Goal: Answer question/provide support

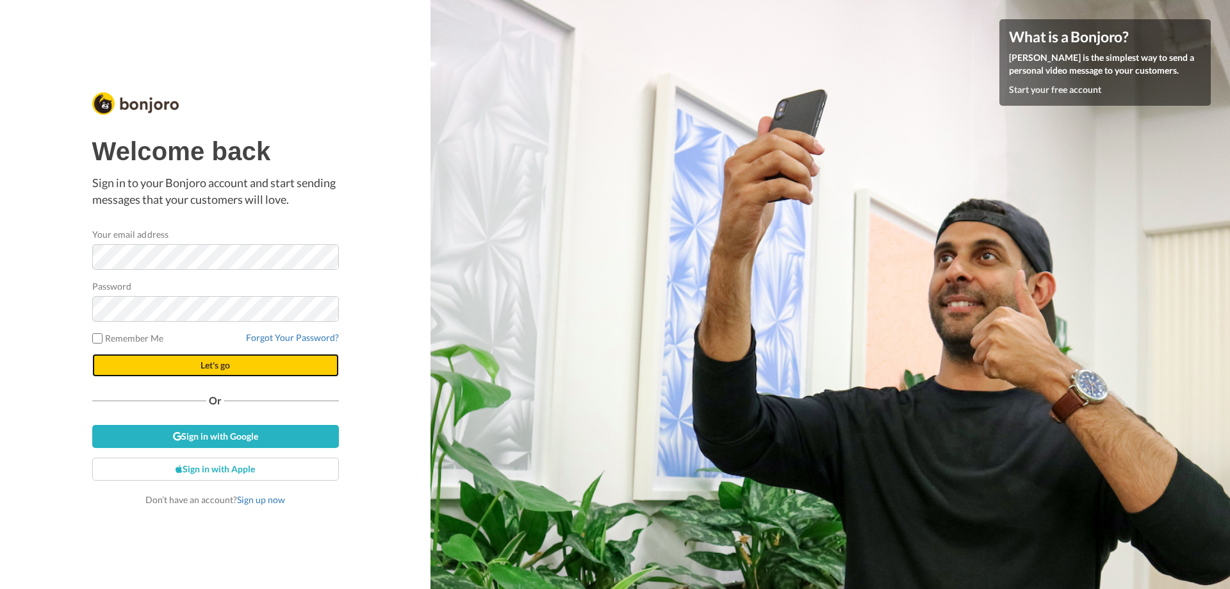
click at [217, 366] on span "Let's go" at bounding box center [215, 364] width 29 height 11
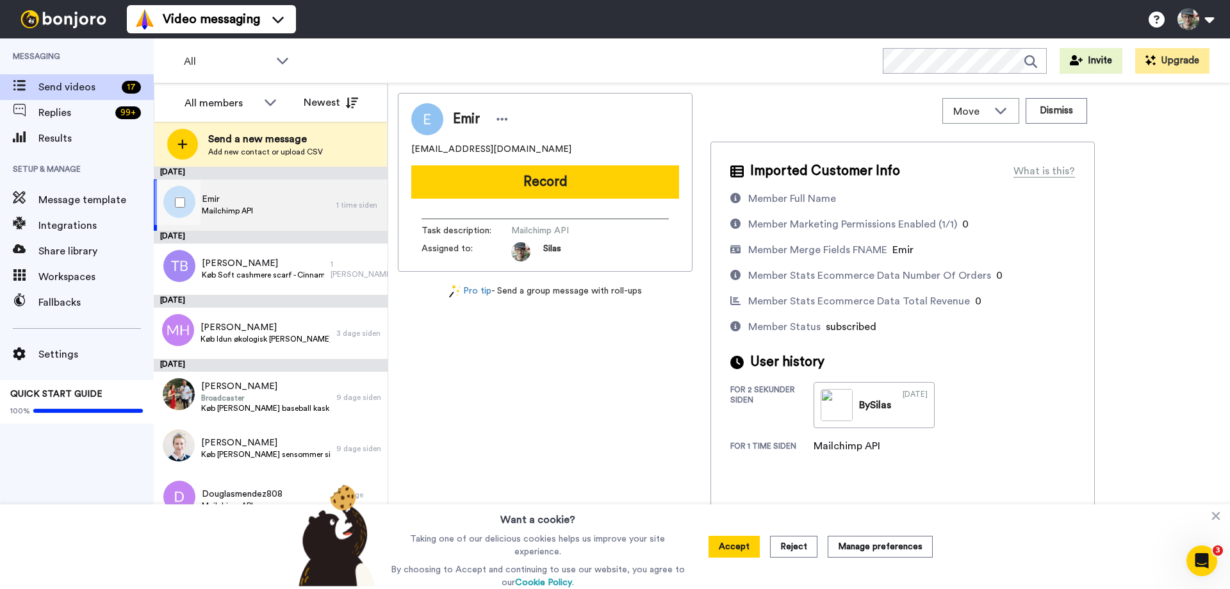
click at [216, 198] on span "Emir" at bounding box center [227, 199] width 51 height 13
click at [1051, 104] on button "Dismiss" at bounding box center [1057, 111] width 62 height 26
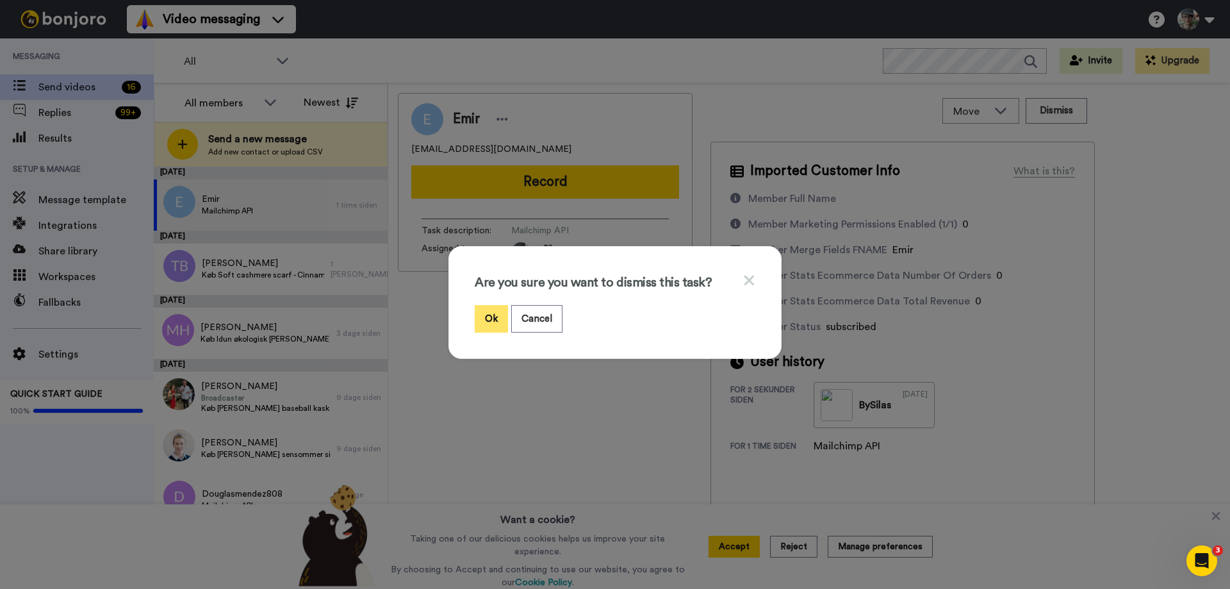
click at [484, 330] on button "Ok" at bounding box center [491, 319] width 33 height 28
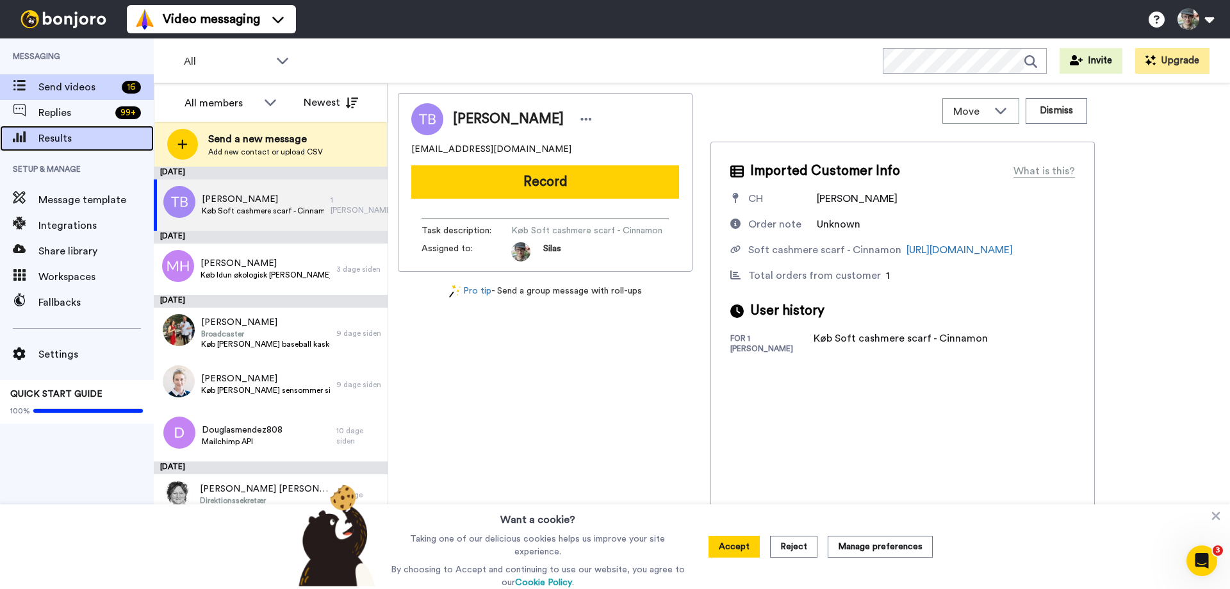
click at [53, 138] on span "Results" at bounding box center [95, 138] width 115 height 15
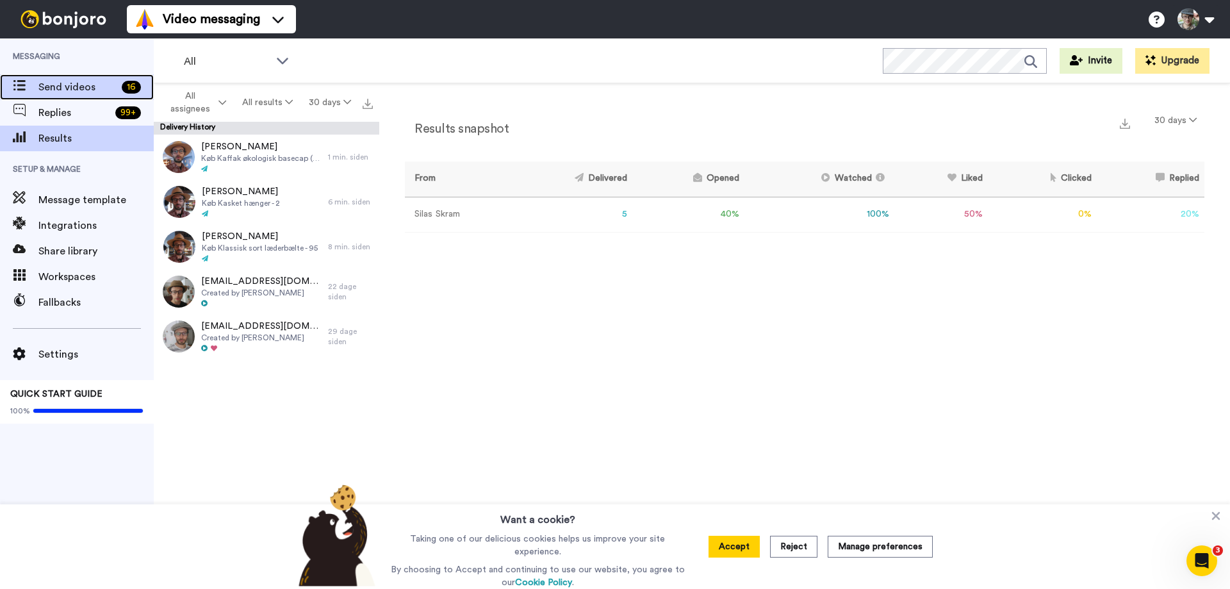
click at [54, 92] on span "Send videos" at bounding box center [77, 86] width 78 height 15
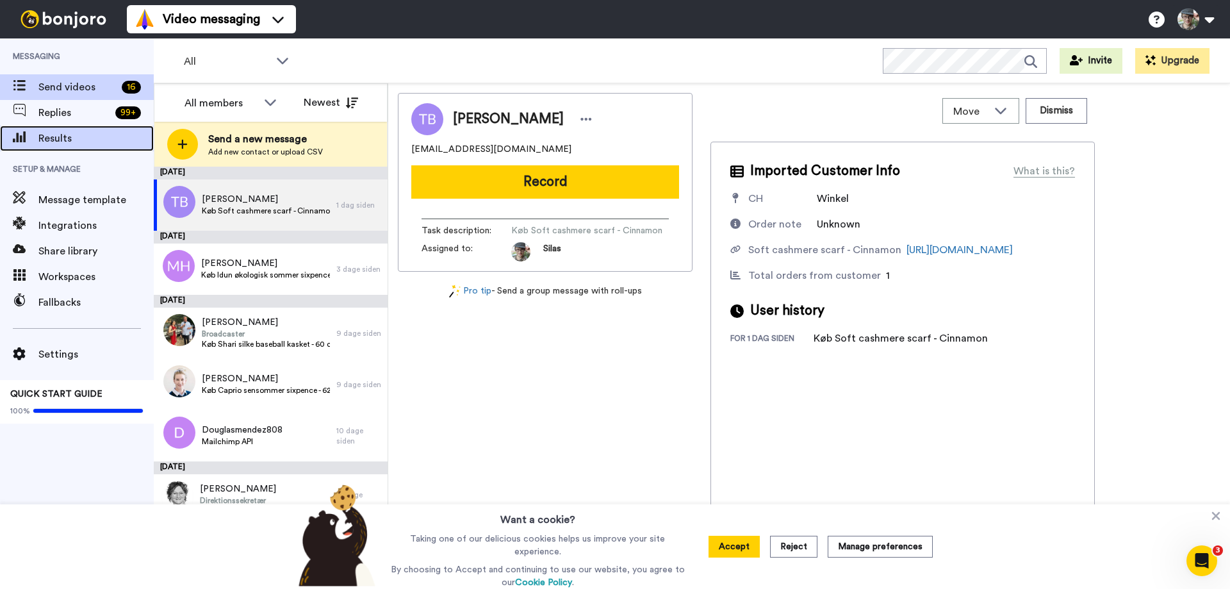
click at [52, 136] on span "Results" at bounding box center [95, 138] width 115 height 15
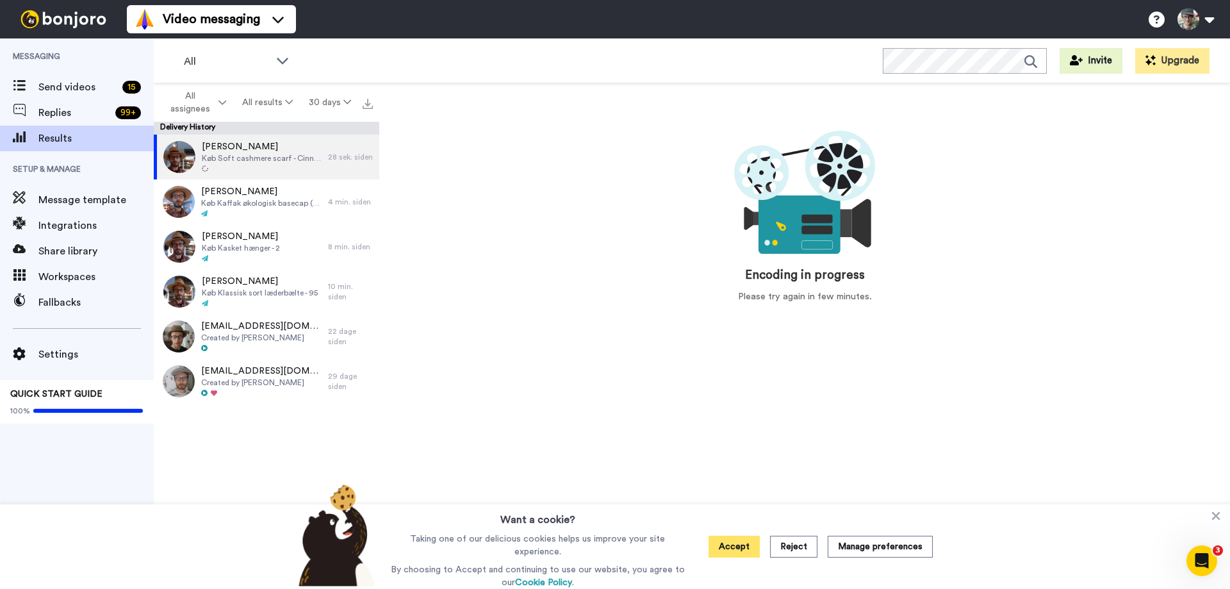
click at [725, 546] on button "Accept" at bounding box center [734, 547] width 51 height 22
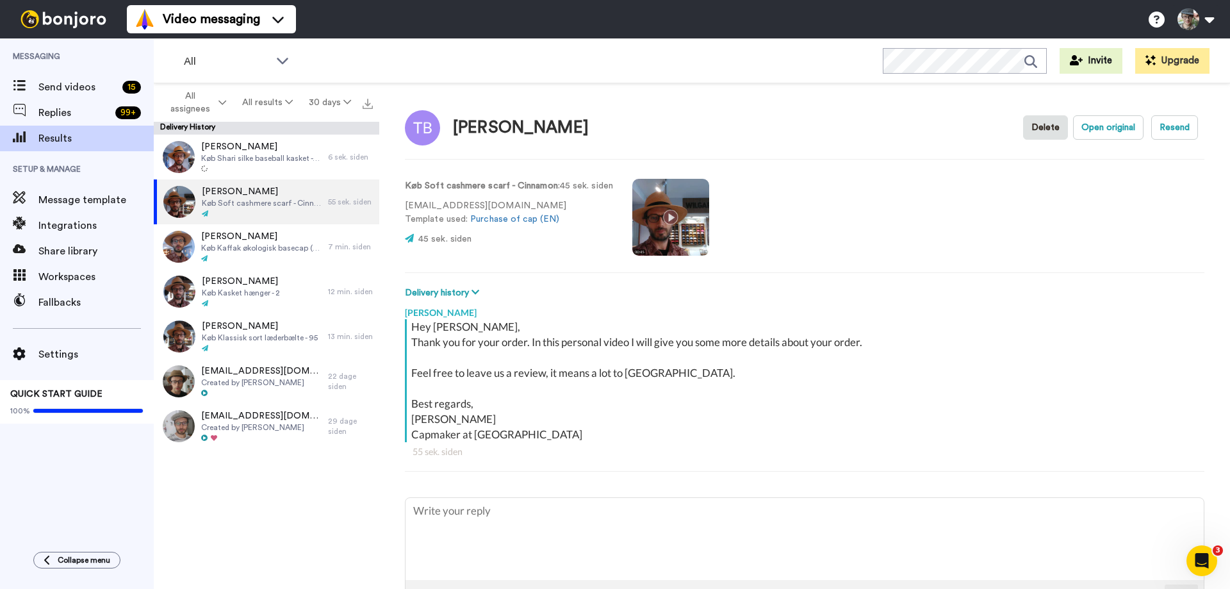
type textarea "T"
type textarea "x"
type textarea "Tr"
type textarea "x"
type textarea "Tra"
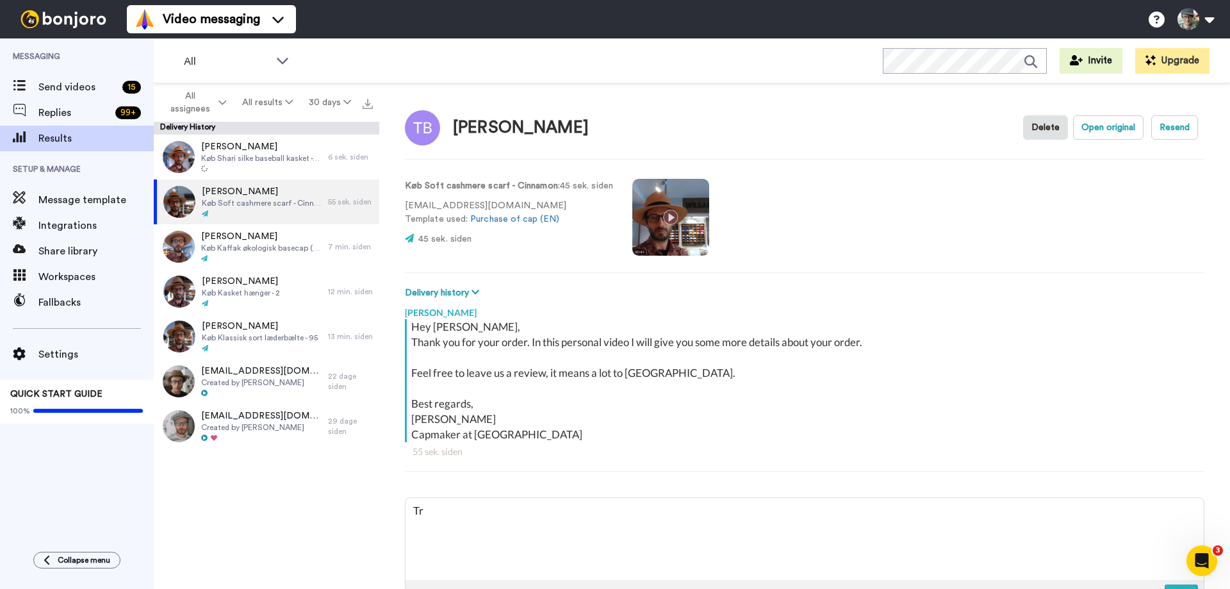
type textarea "x"
type textarea "Trac"
type textarea "x"
type textarea "Track"
type textarea "x"
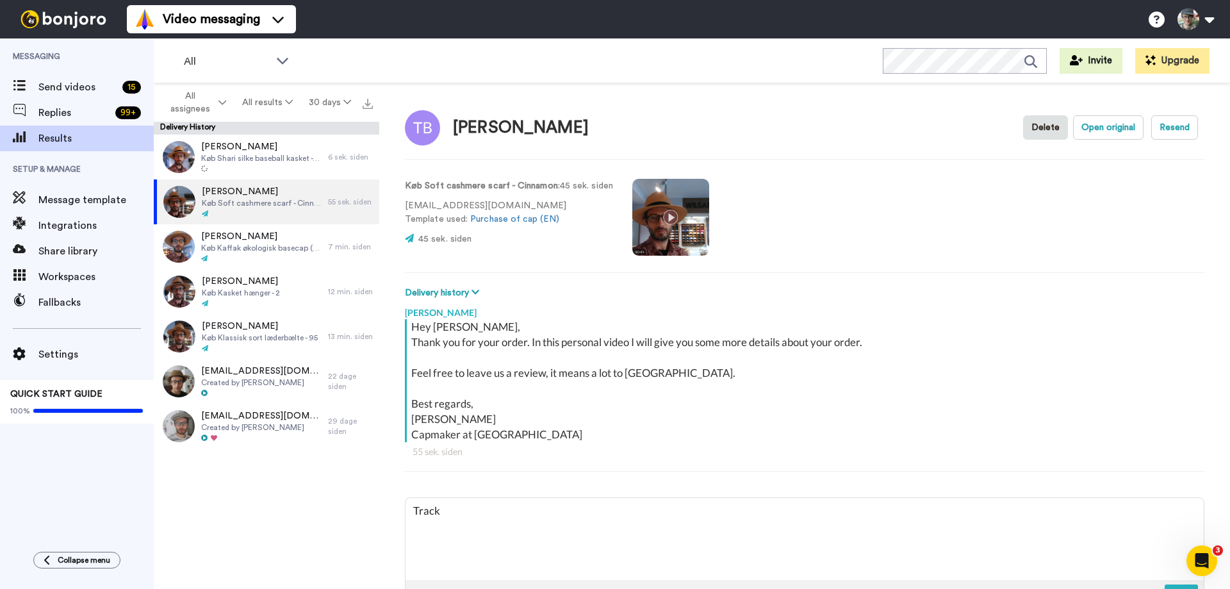
type textarea "Tracki"
type textarea "x"
type textarea "Trackin"
type textarea "x"
type textarea "Tracking"
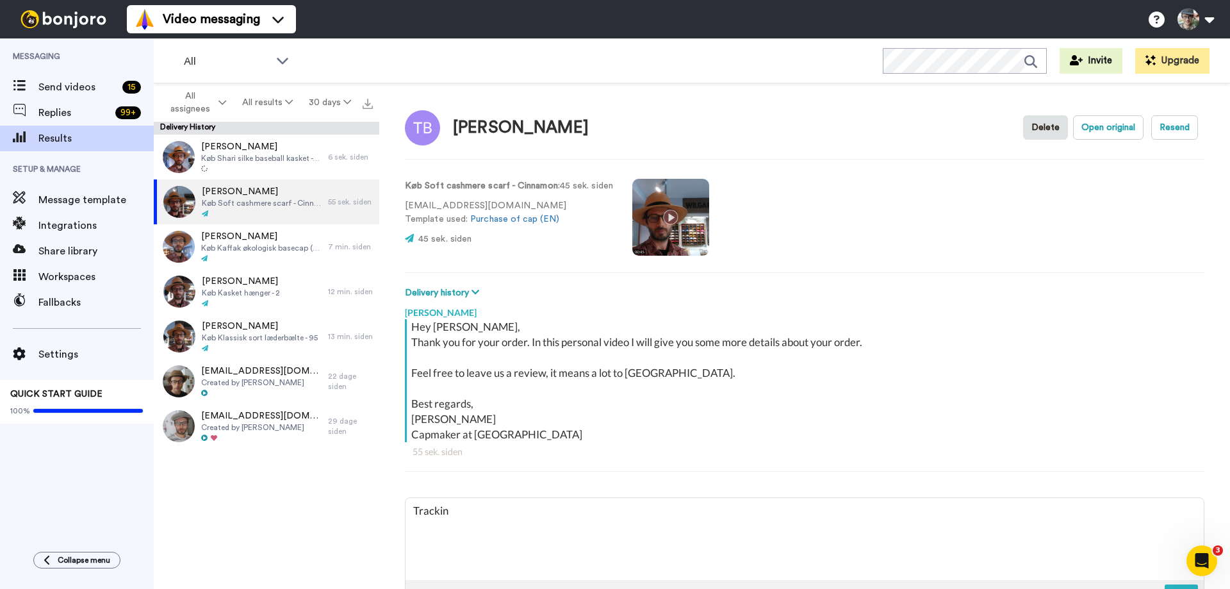
type textarea "x"
type textarea "Tracking"
type textarea "x"
type textarea "Tracking v"
type textarea "x"
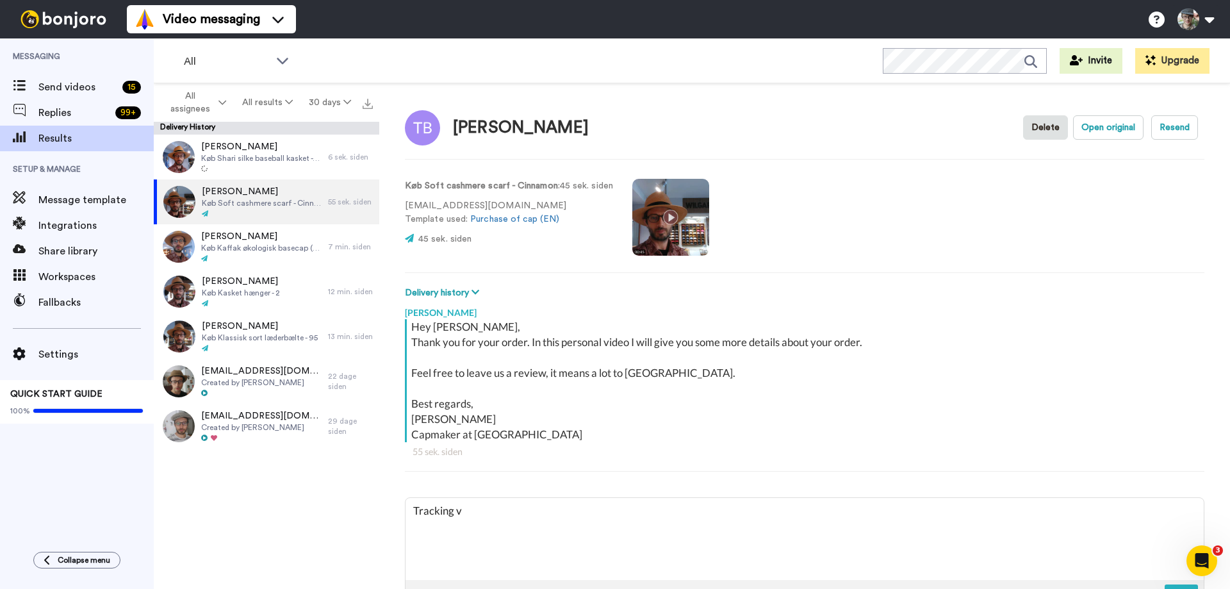
type textarea "Tracking vi"
type textarea "x"
type textarea "Tracking via"
type textarea "x"
type textarea "Tracking via"
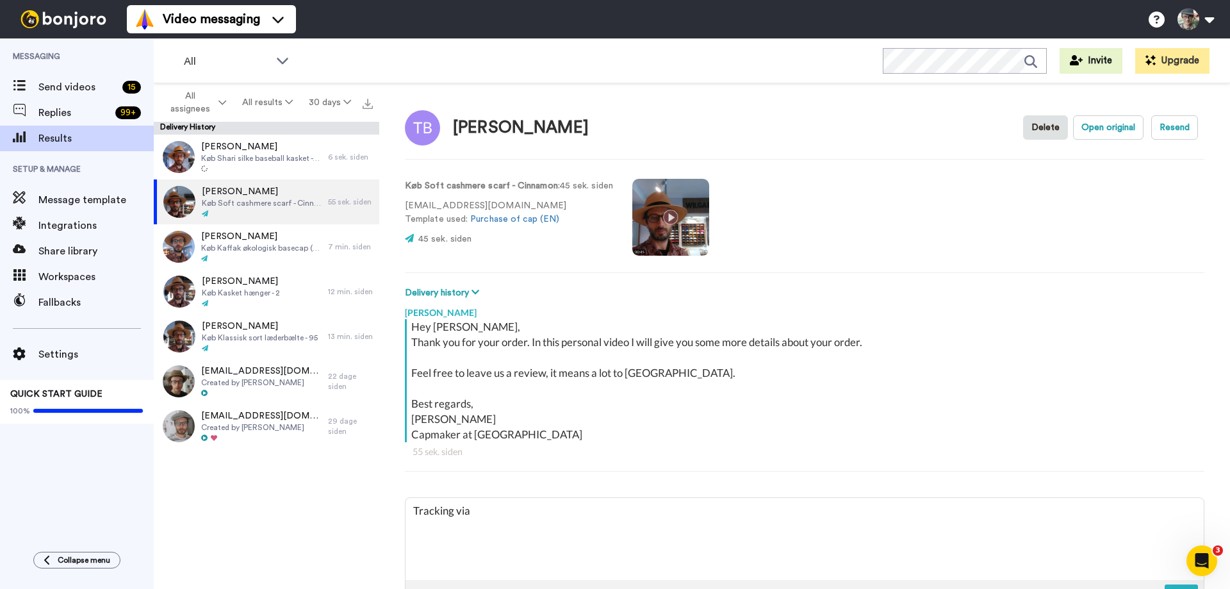
type textarea "x"
type textarea "Tracking via U"
type textarea "x"
type textarea "Tracking via UP"
type textarea "x"
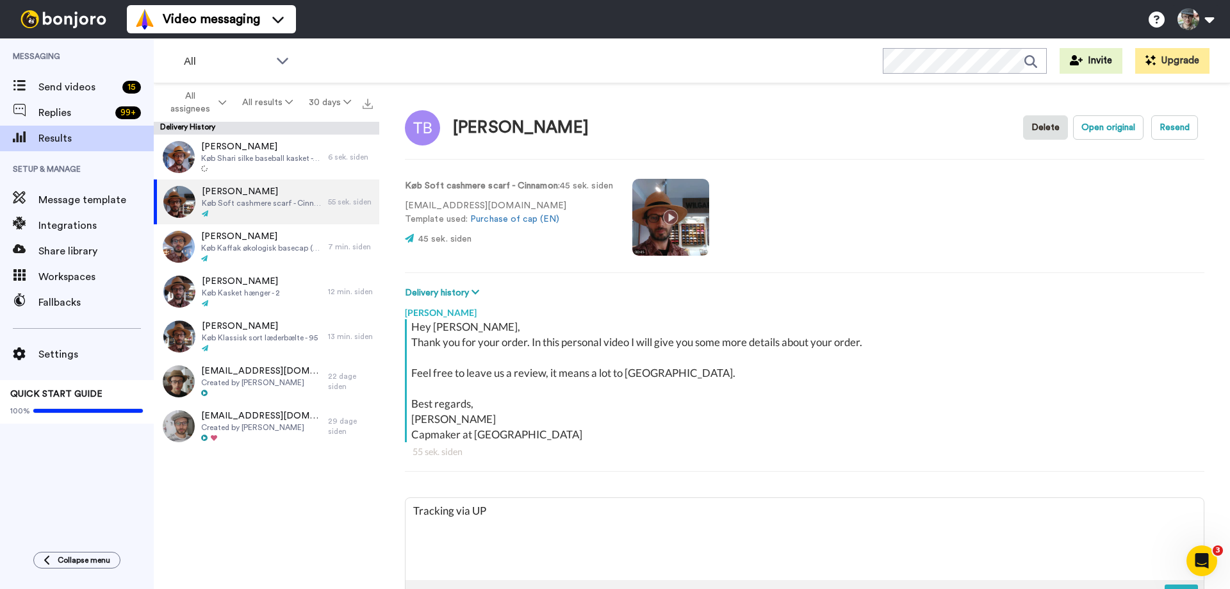
type textarea "Tracking via UPS"
type textarea "x"
type textarea "Tracking via UPS:"
type textarea "x"
type textarea "Tracking via UPS:"
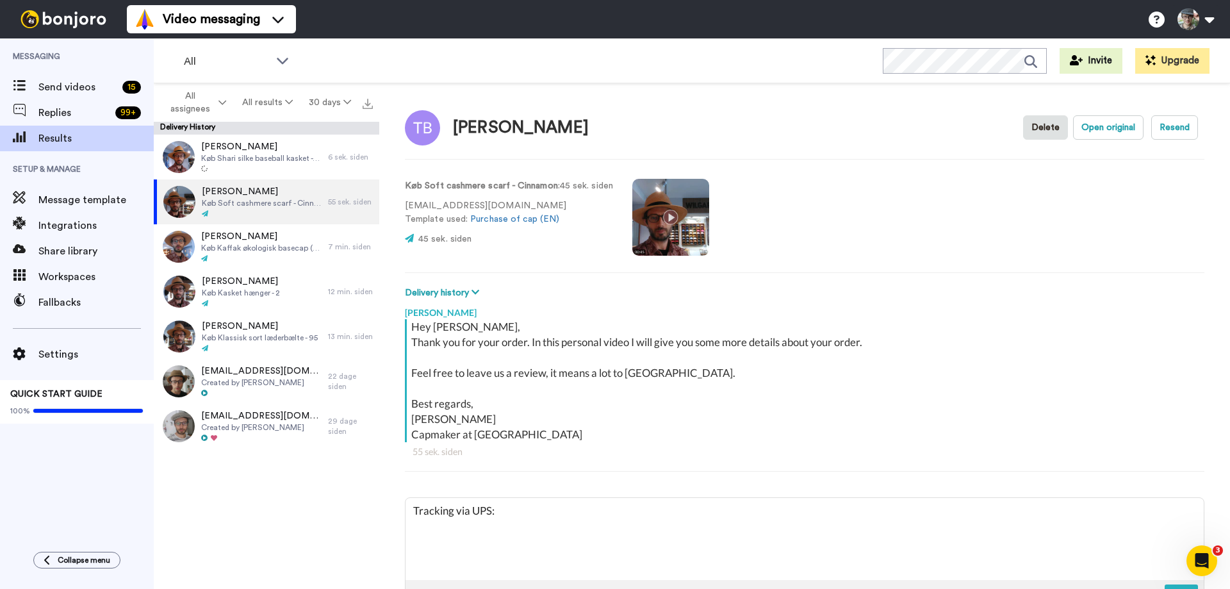
type textarea "x"
type textarea "Tracking via UPS: 1ZG2542J6830663934"
type textarea "x"
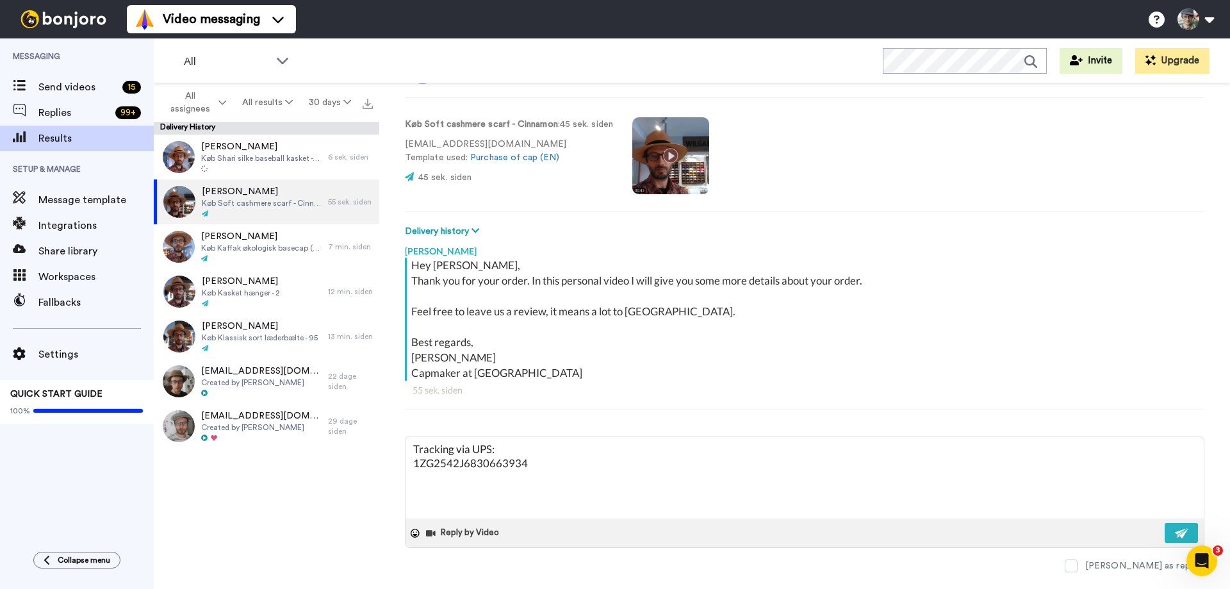
scroll to position [83, 0]
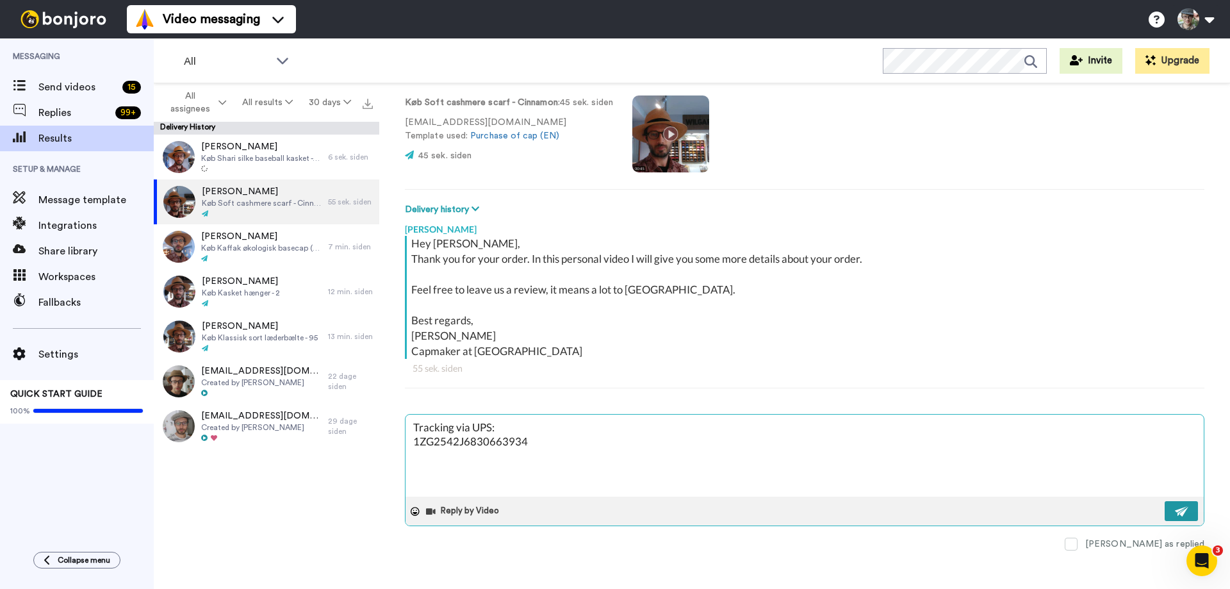
type textarea "Tracking via UPS: 1ZG2542J6830663934"
click at [1188, 514] on img at bounding box center [1182, 511] width 14 height 10
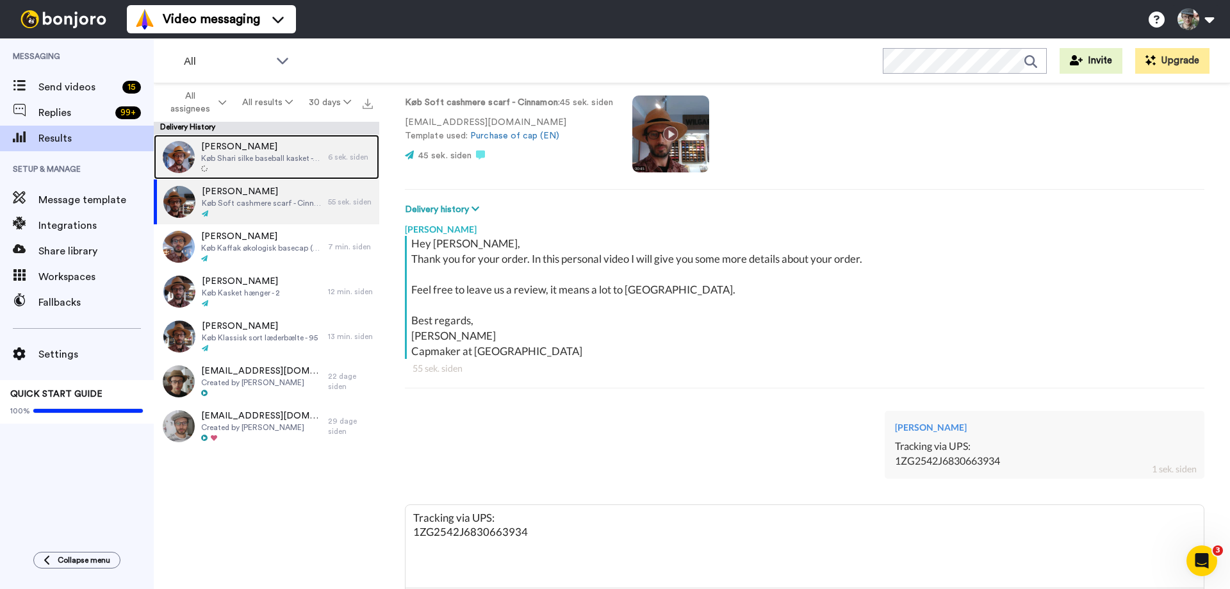
click at [240, 154] on span "Køb Shari silke baseball kasket - 60 cm" at bounding box center [261, 158] width 120 height 10
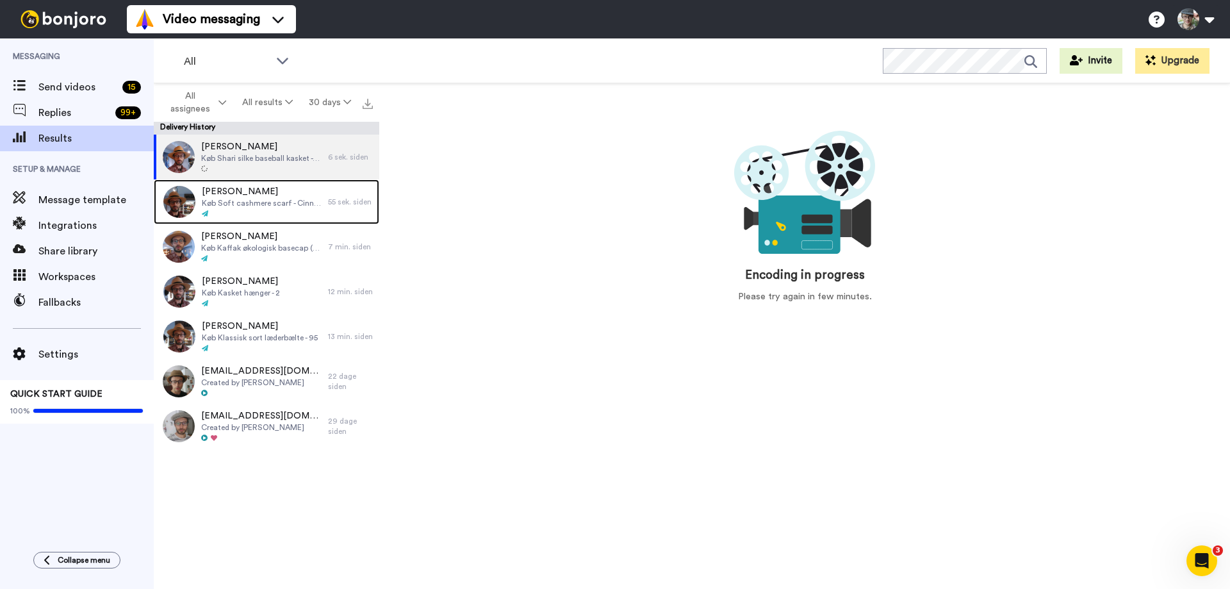
click at [229, 194] on span "[PERSON_NAME]" at bounding box center [262, 191] width 120 height 13
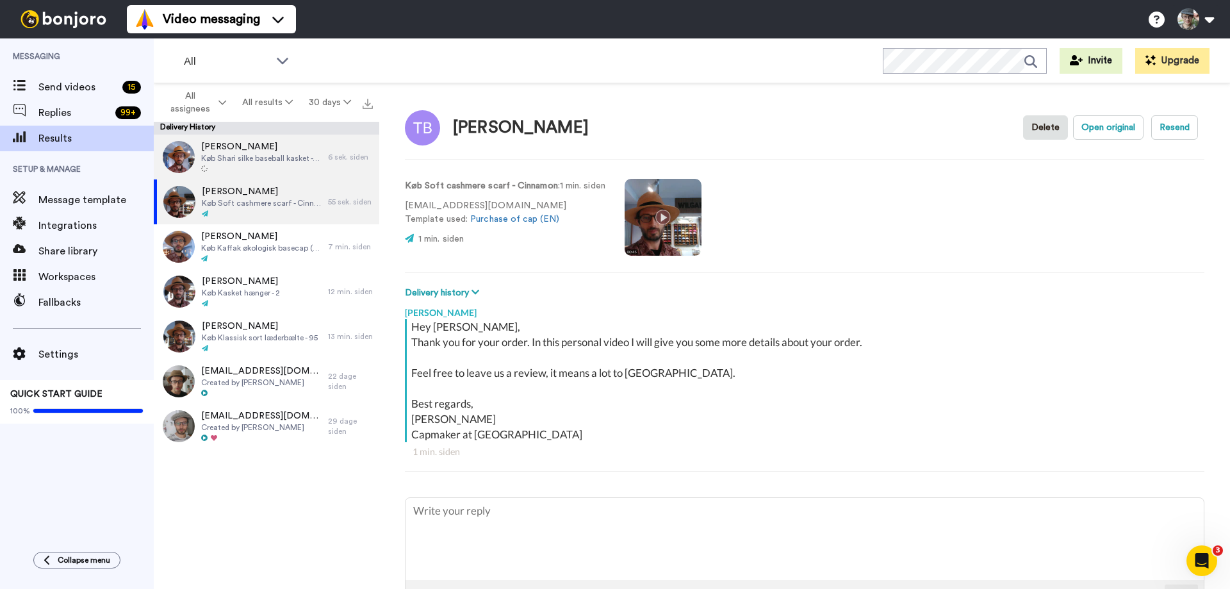
type textarea "x"
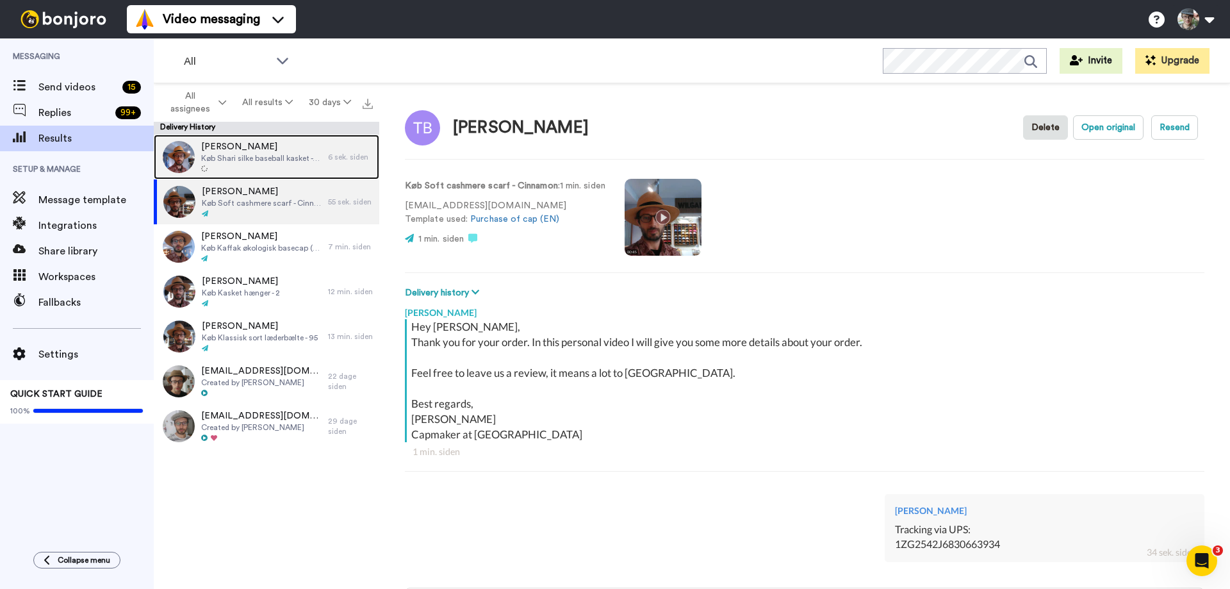
click at [276, 149] on span "[PERSON_NAME]" at bounding box center [261, 146] width 120 height 13
click at [283, 161] on span "Køb Shari silke baseball kasket - 60 cm" at bounding box center [261, 158] width 120 height 10
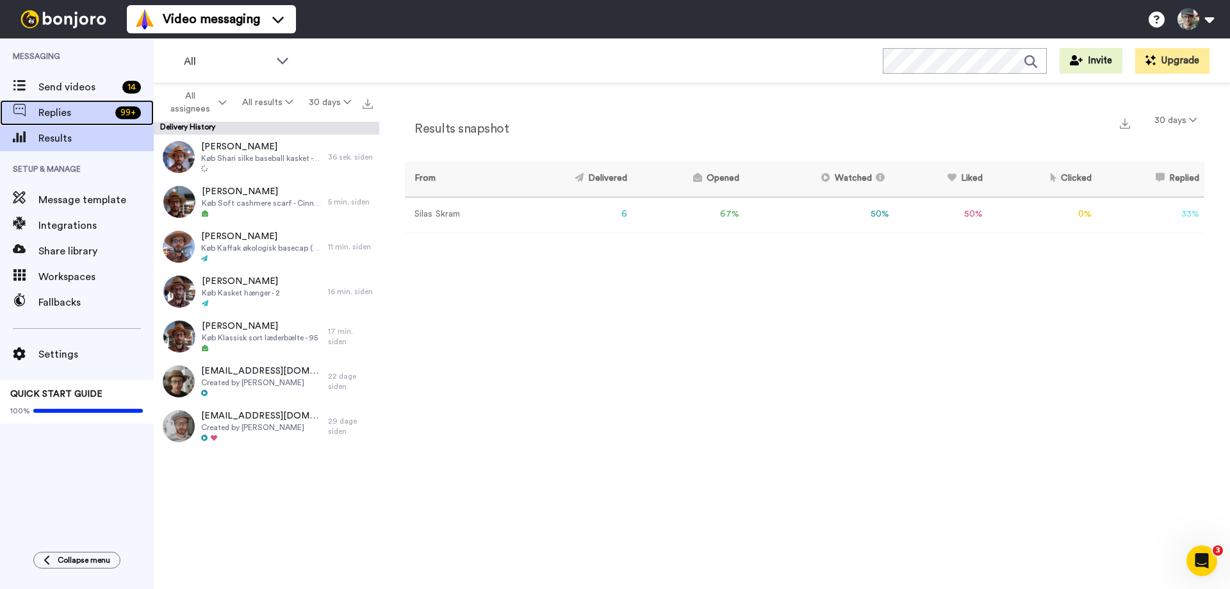
click at [62, 113] on span "Replies" at bounding box center [74, 112] width 72 height 15
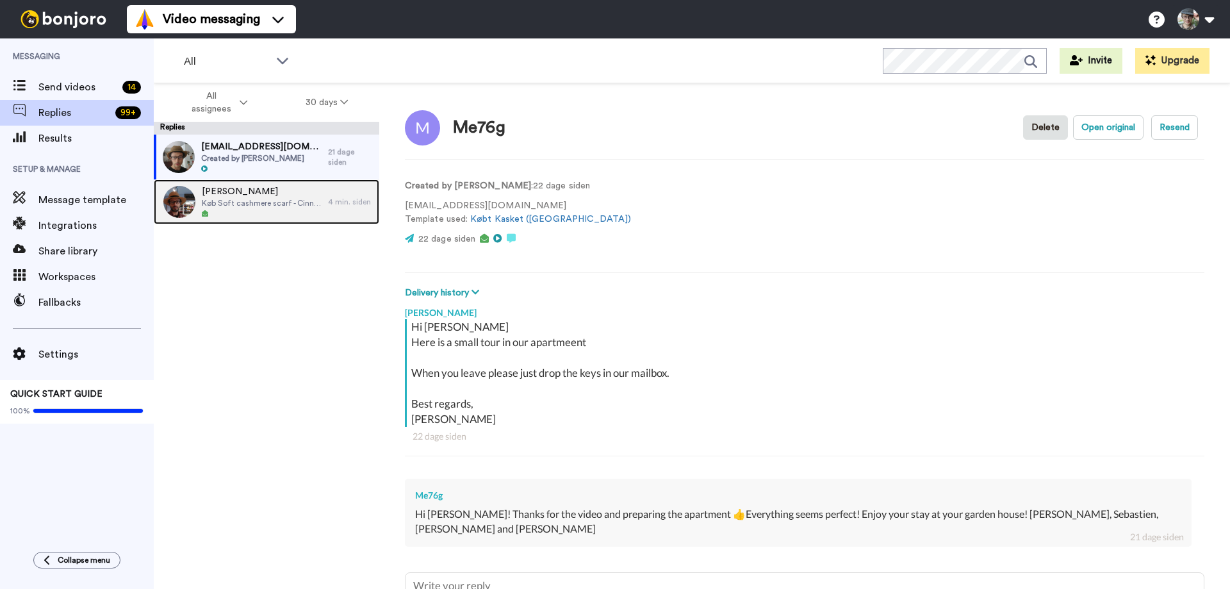
click at [261, 201] on span "Køb Soft cashmere scarf - Cinnamon" at bounding box center [262, 203] width 120 height 10
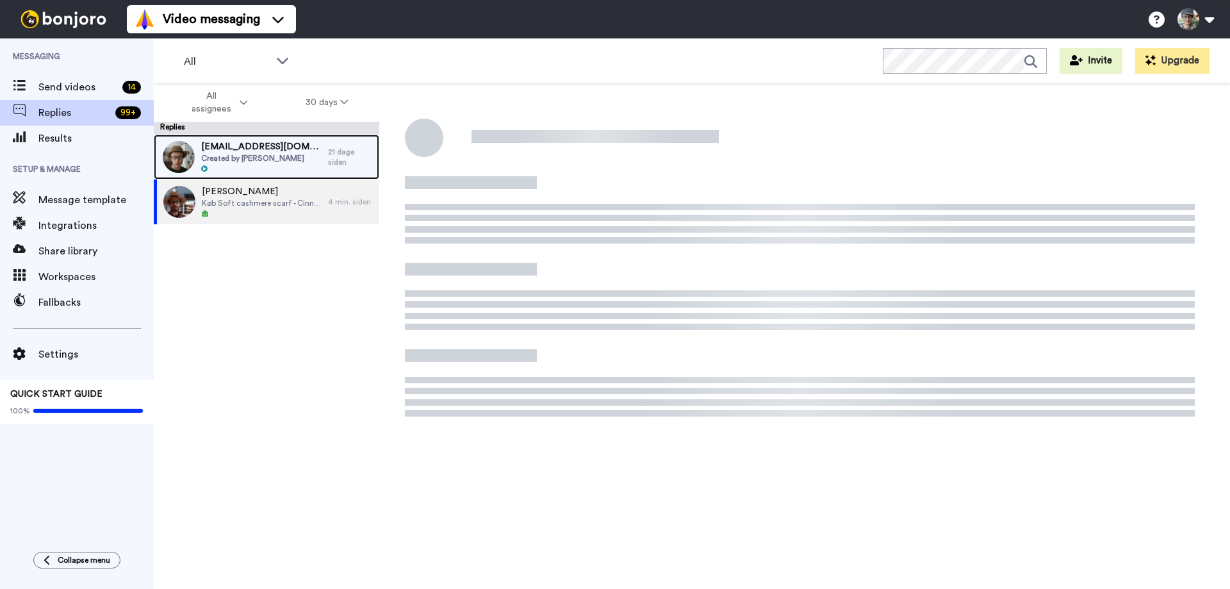
click at [252, 158] on span "Created by [PERSON_NAME]" at bounding box center [261, 158] width 120 height 10
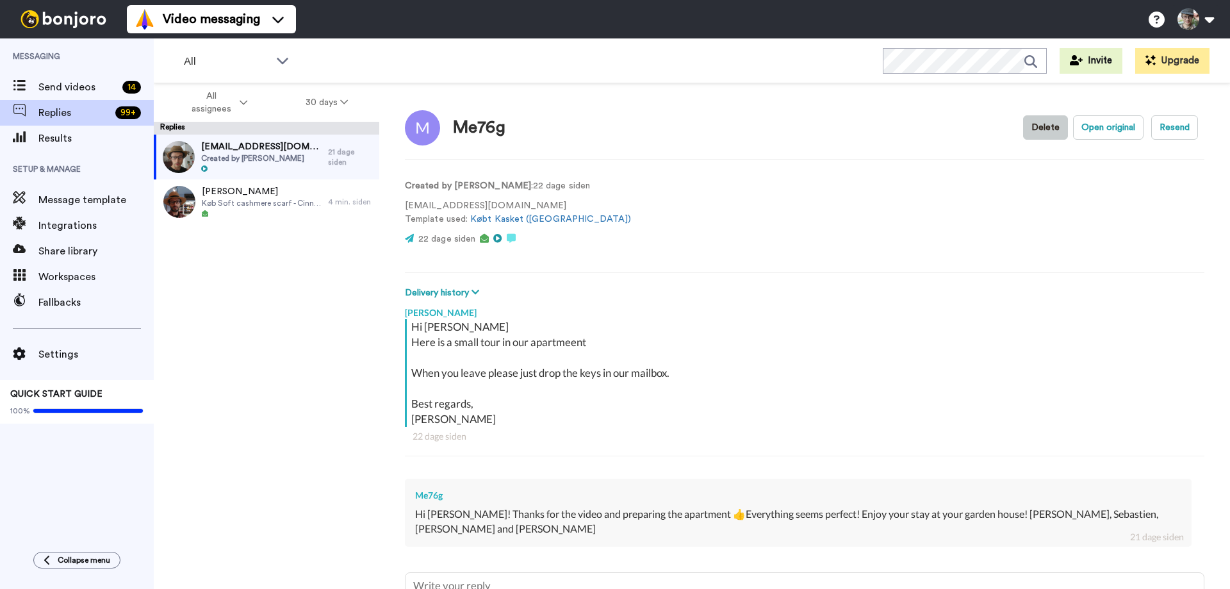
click at [1041, 126] on button "Delete" at bounding box center [1045, 127] width 45 height 24
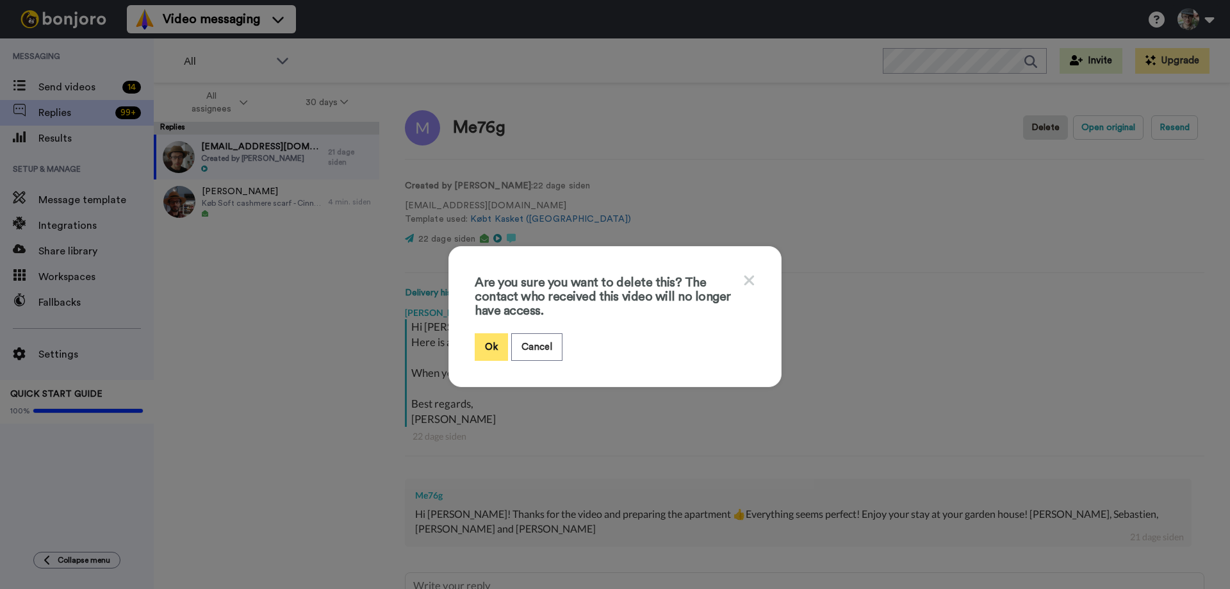
click at [478, 351] on button "Ok" at bounding box center [491, 347] width 33 height 28
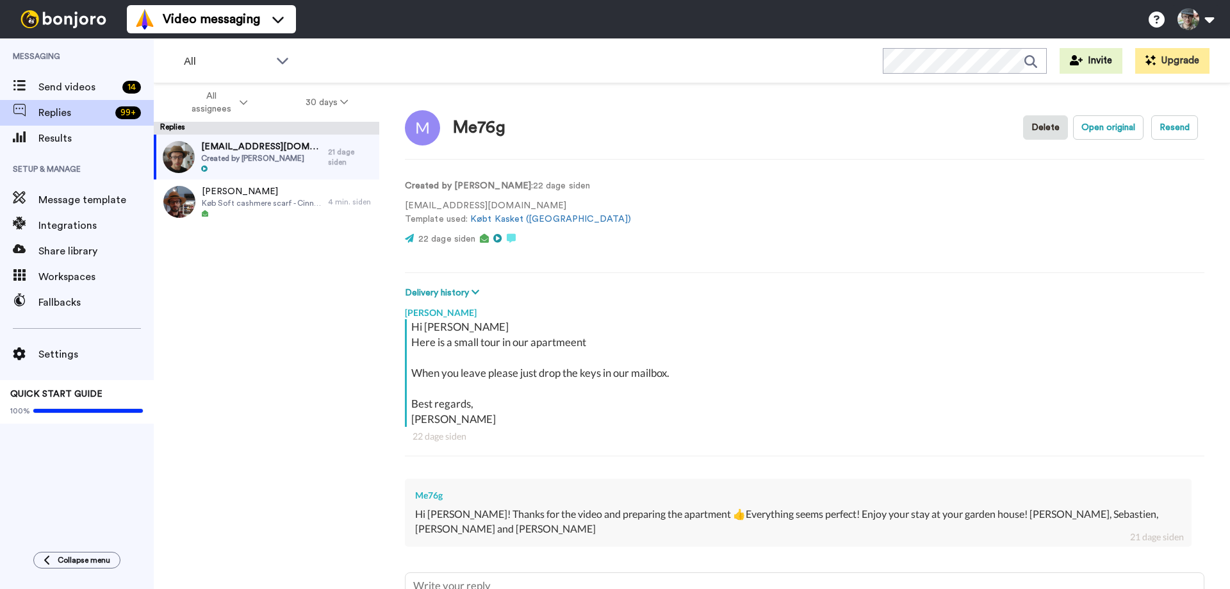
type textarea "x"
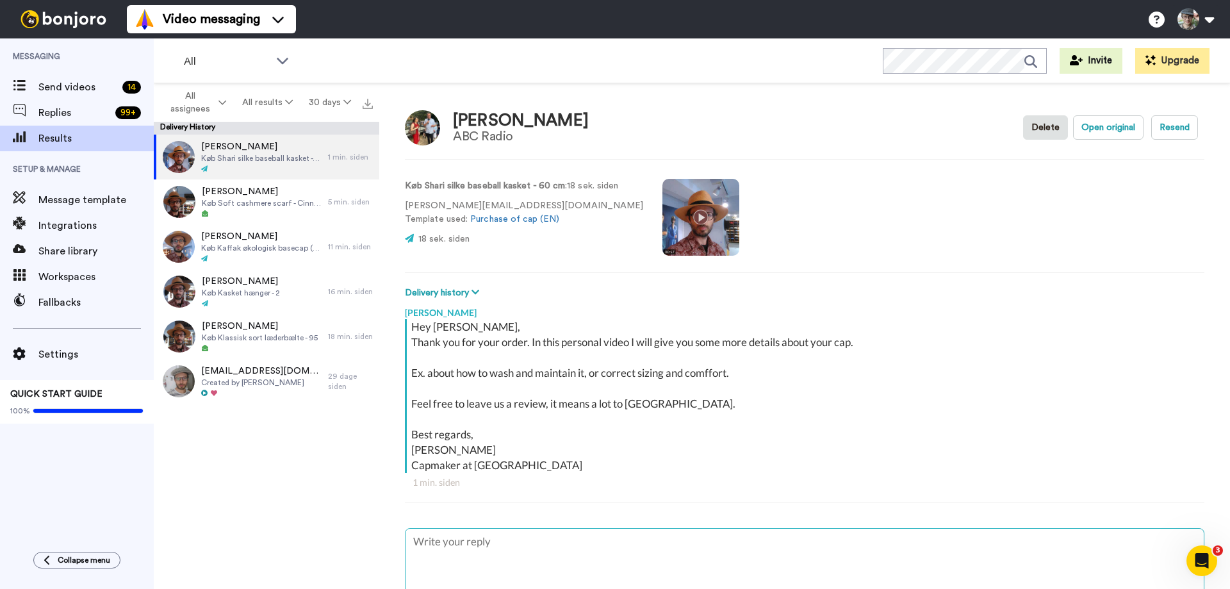
click at [528, 550] on textarea at bounding box center [805, 570] width 798 height 82
type textarea "x"
type textarea "S"
type textarea "x"
type textarea "Sh"
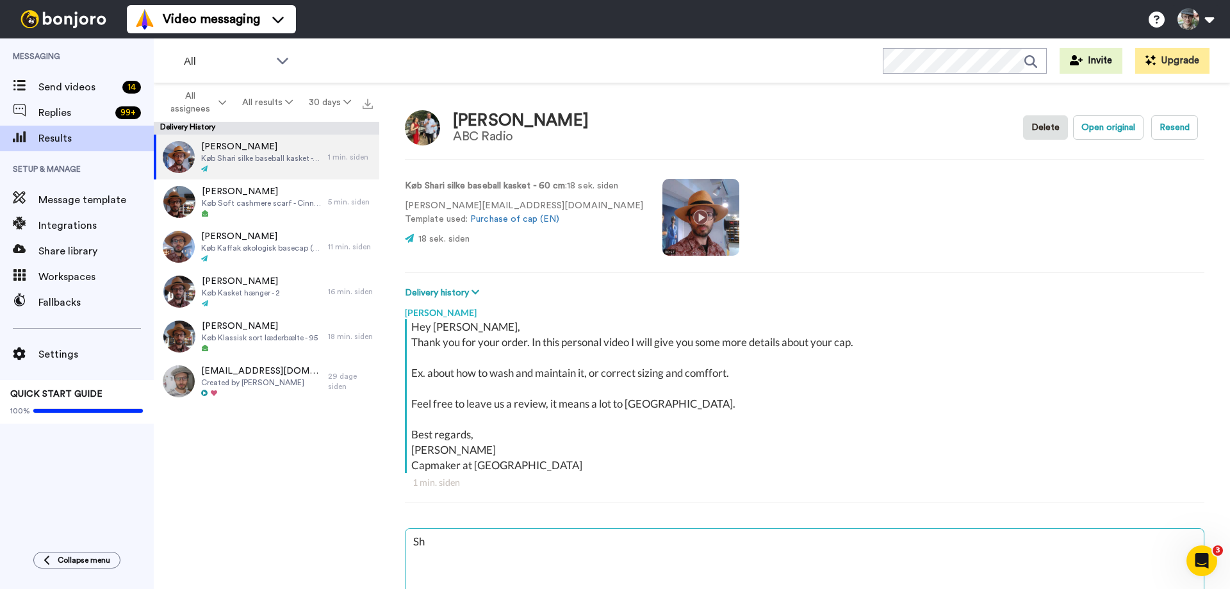
type textarea "x"
type textarea "Shi"
type textarea "x"
type textarea "Ship"
type textarea "x"
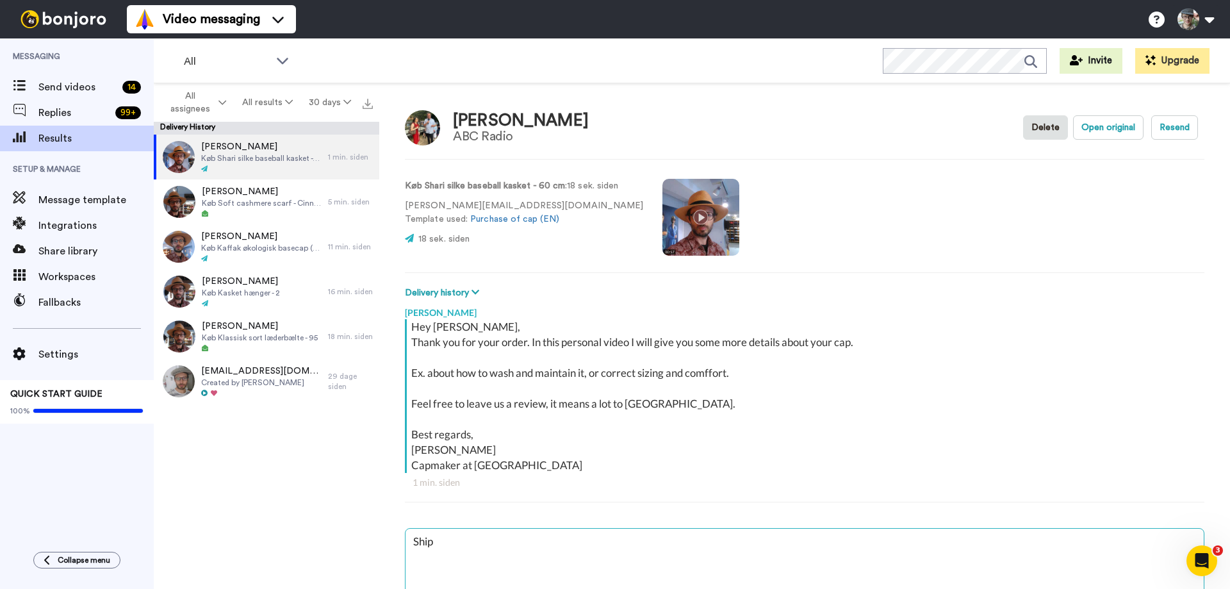
type textarea "[PERSON_NAME]"
type textarea "x"
type textarea "Shippi"
type textarea "x"
type textarea "Shippin"
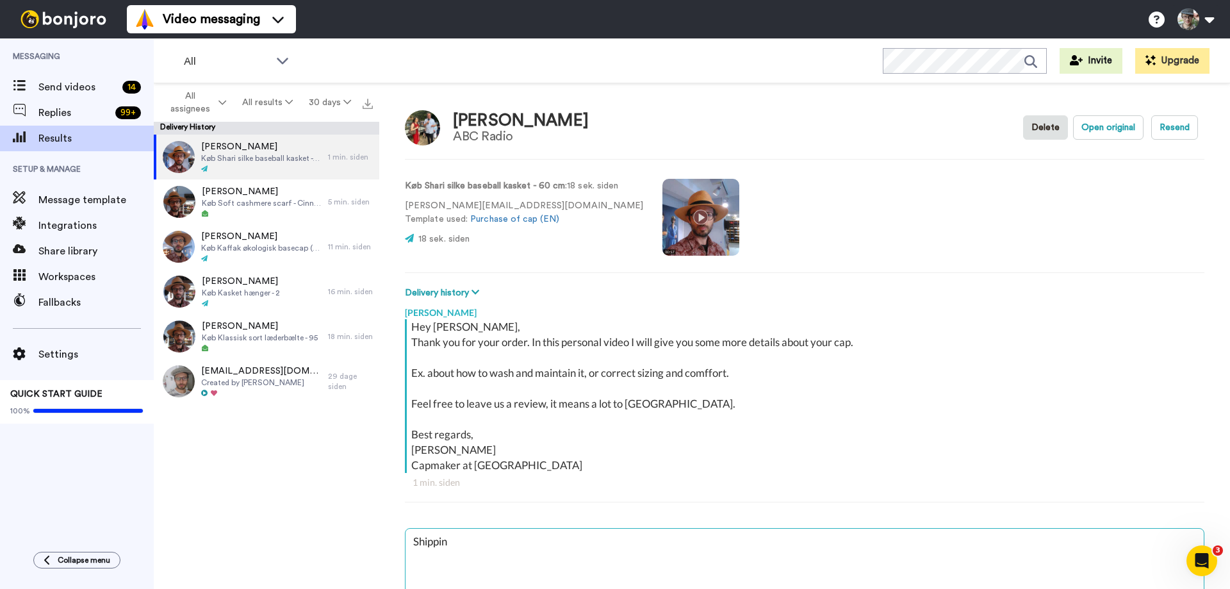
type textarea "x"
type textarea "Shipping"
type textarea "x"
type textarea "Shipping"
type textarea "x"
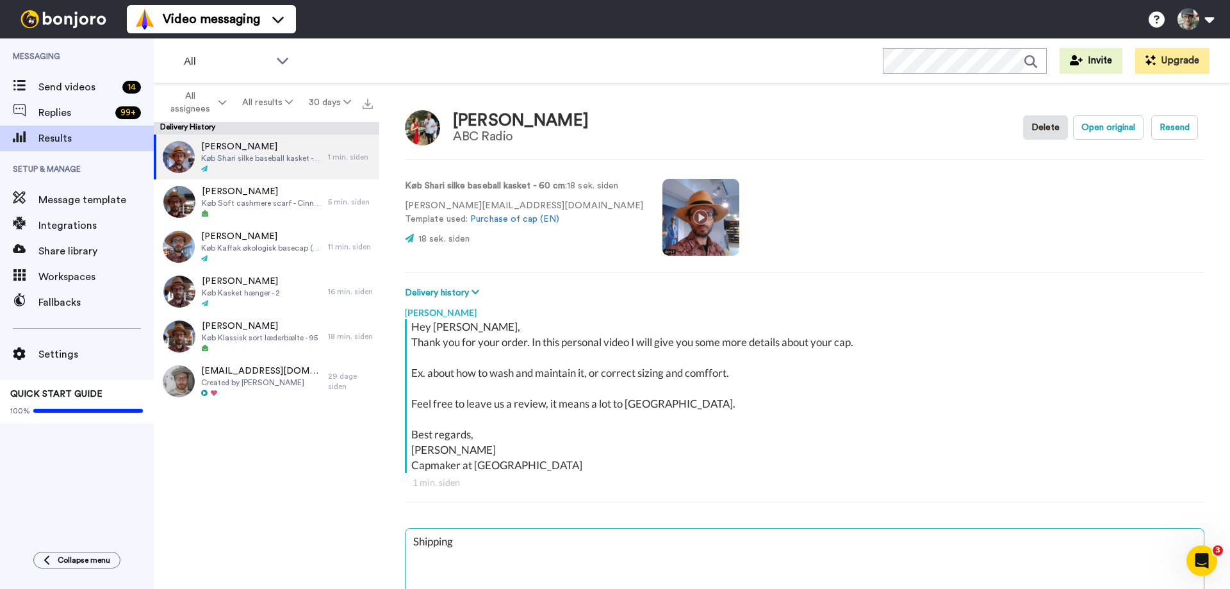
type textarea "Shipping v"
type textarea "x"
type textarea "Shipping vi"
type textarea "x"
type textarea "Shipping via"
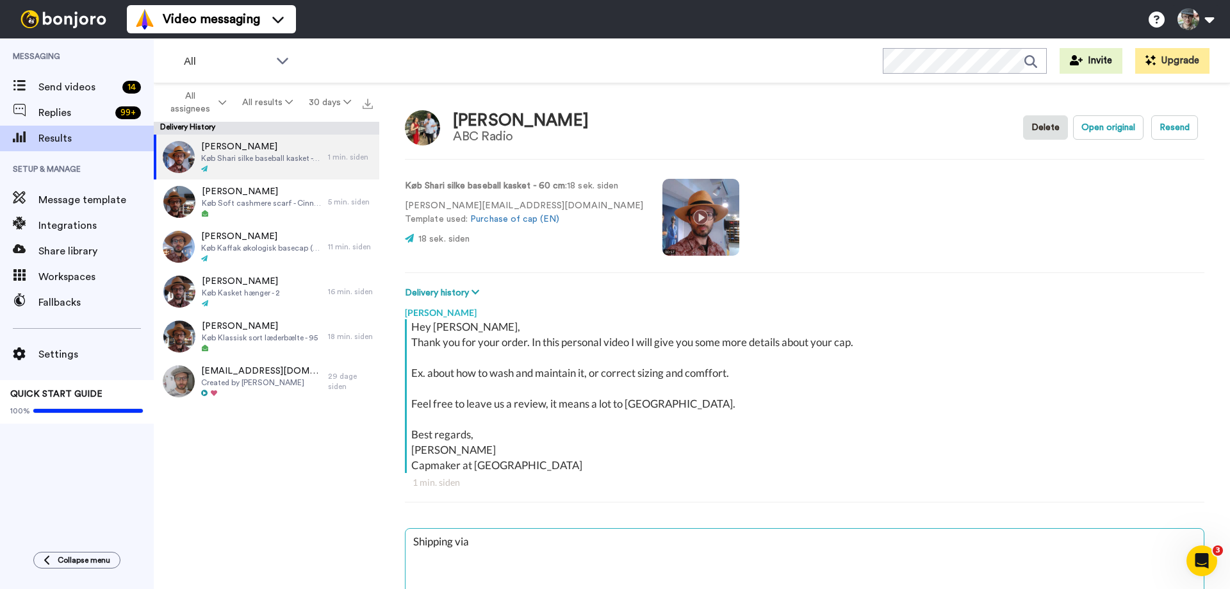
type textarea "x"
type textarea "Shipping via"
type textarea "x"
type textarea "Shipping via D"
type textarea "x"
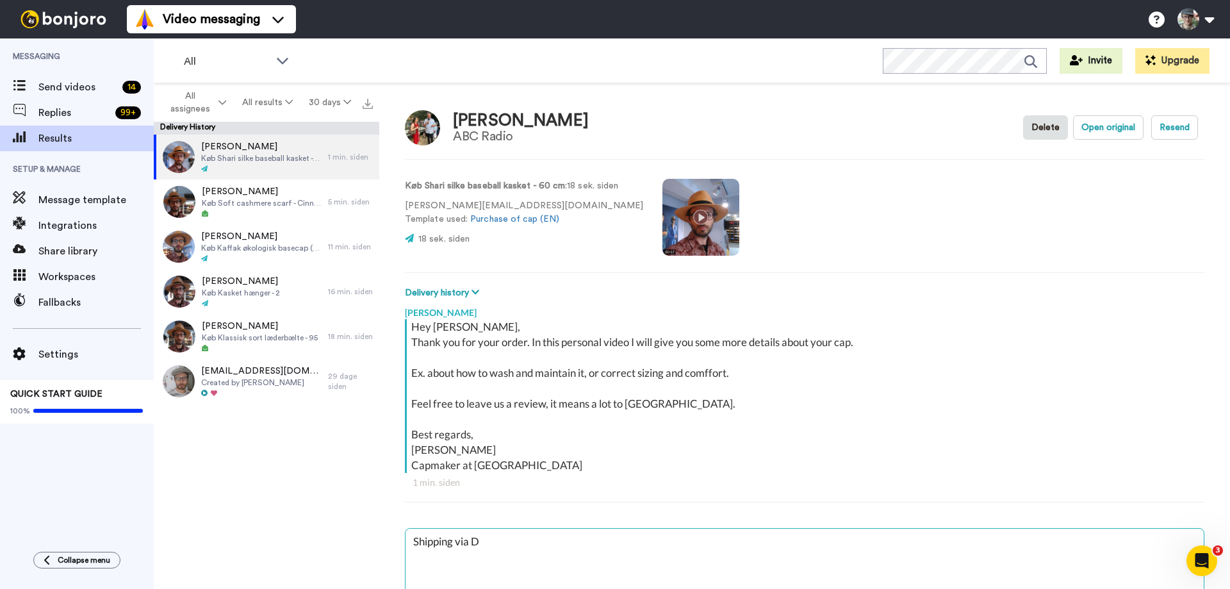
type textarea "Shipping via DH"
type textarea "x"
type textarea "Shipping via DHL"
type textarea "x"
type textarea "Shipping via DHL:"
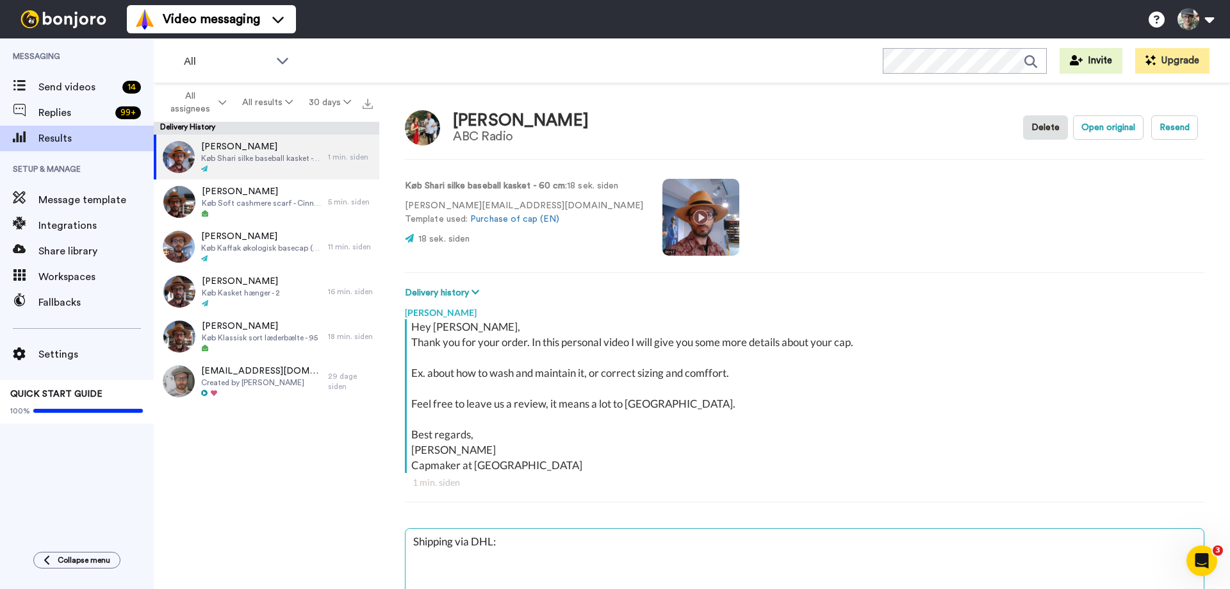
type textarea "x"
type textarea "Shipping via DHL:"
type textarea "x"
type textarea "Shipping via DHL: JJD149990200069114155"
type textarea "x"
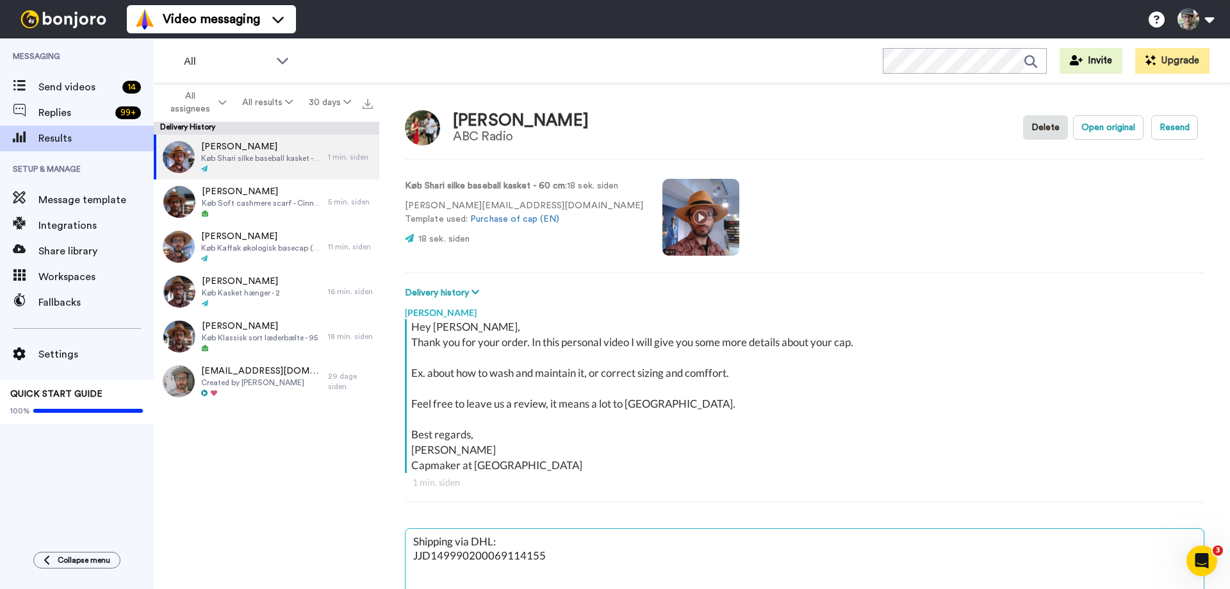
type textarea "Shipping via DHL: JJD149990200069114155"
type textarea "x"
type textarea "Shipping via DHL: JJD149990200069114155"
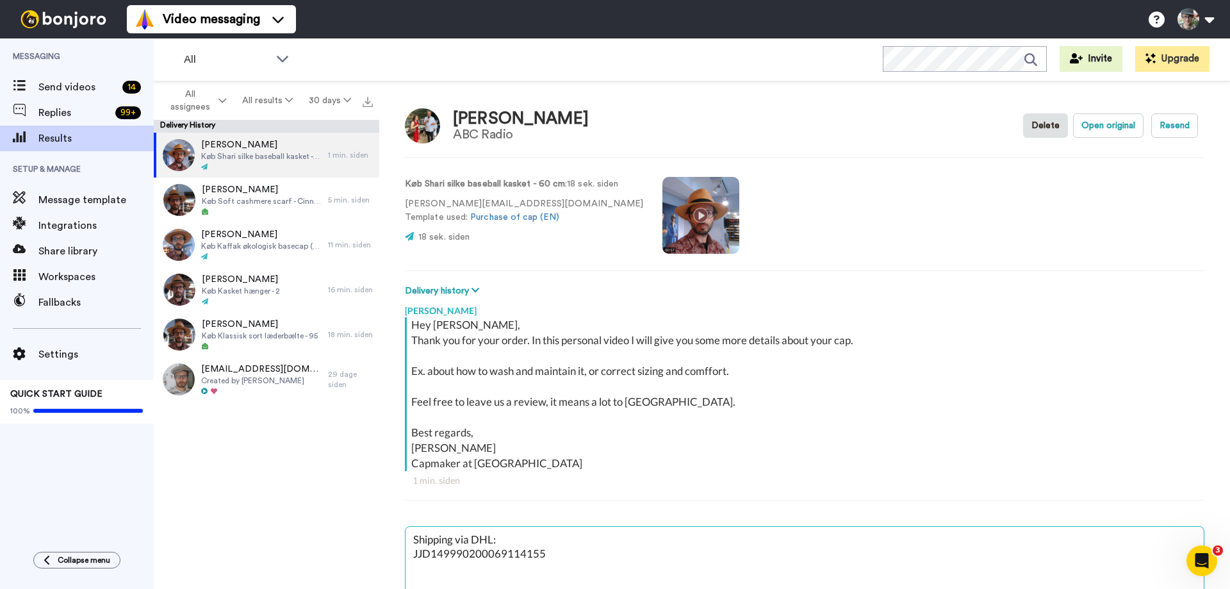
type textarea "x"
type textarea "Shipping via DHL: JJD149990200069114155 I"
type textarea "x"
type textarea "Shipping via DHL: JJD149990200069114155 I"
type textarea "x"
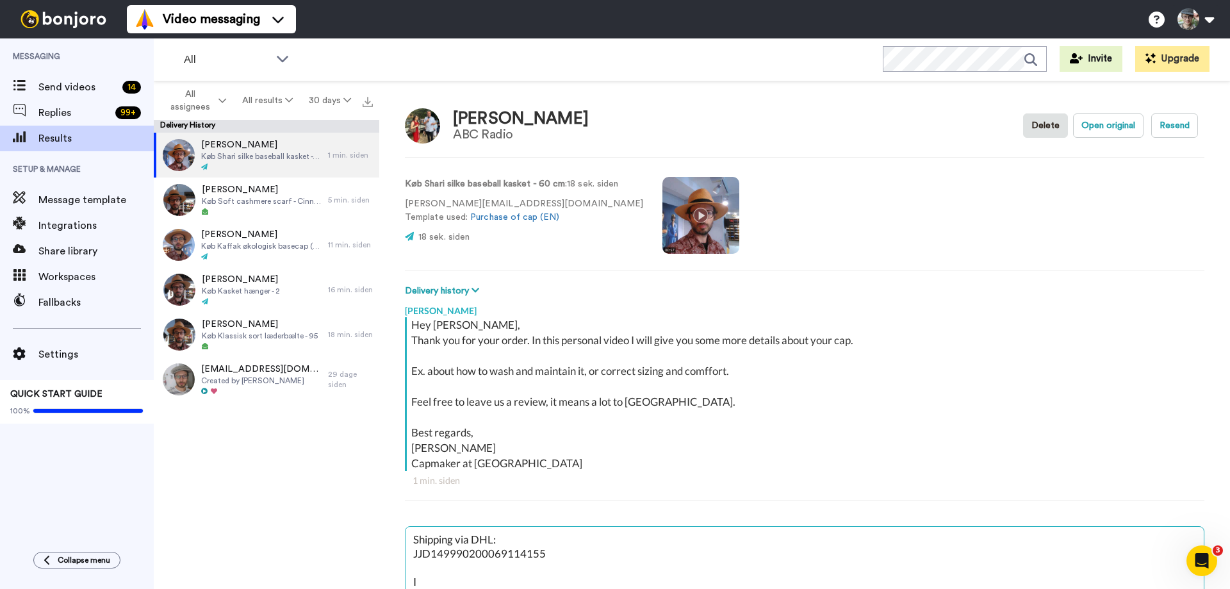
type textarea "Shipping via DHL: JJD149990200069114155 I s"
type textarea "x"
type textarea "Shipping via DHL: JJD149990200069114155 I sa"
type textarea "x"
type textarea "Shipping via DHL: JJD149990200069114155 I saw"
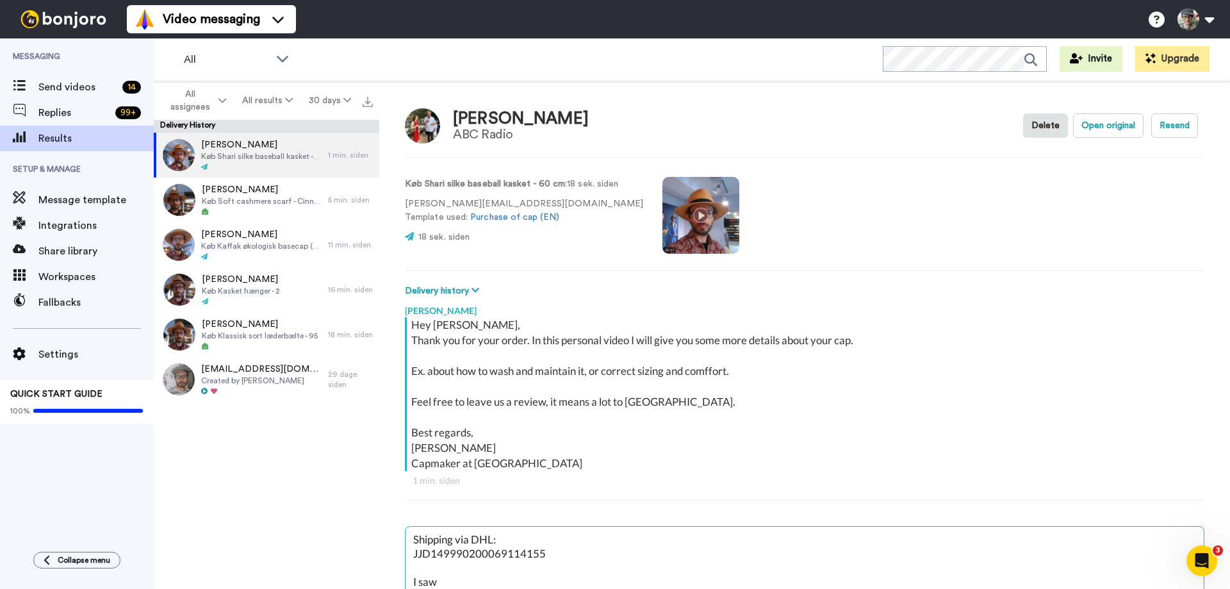
type textarea "x"
type textarea "Shipping via DHL: JJD149990200069114155 I saw"
type textarea "x"
type textarea "Shipping via DHL: JJD149990200069114155 I saw t"
type textarea "x"
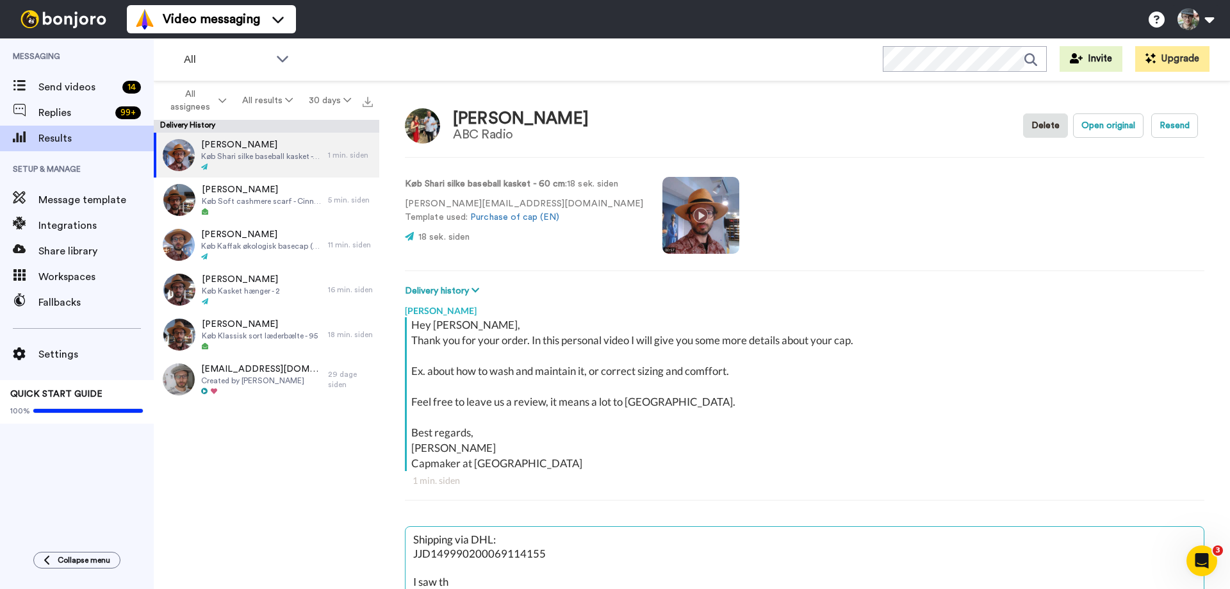
type textarea "Shipping via DHL: JJD149990200069114155 I saw tha"
type textarea "x"
type textarea "Shipping via DHL: JJD149990200069114155 I saw that"
type textarea "x"
type textarea "Shipping via DHL: JJD149990200069114155 I saw that"
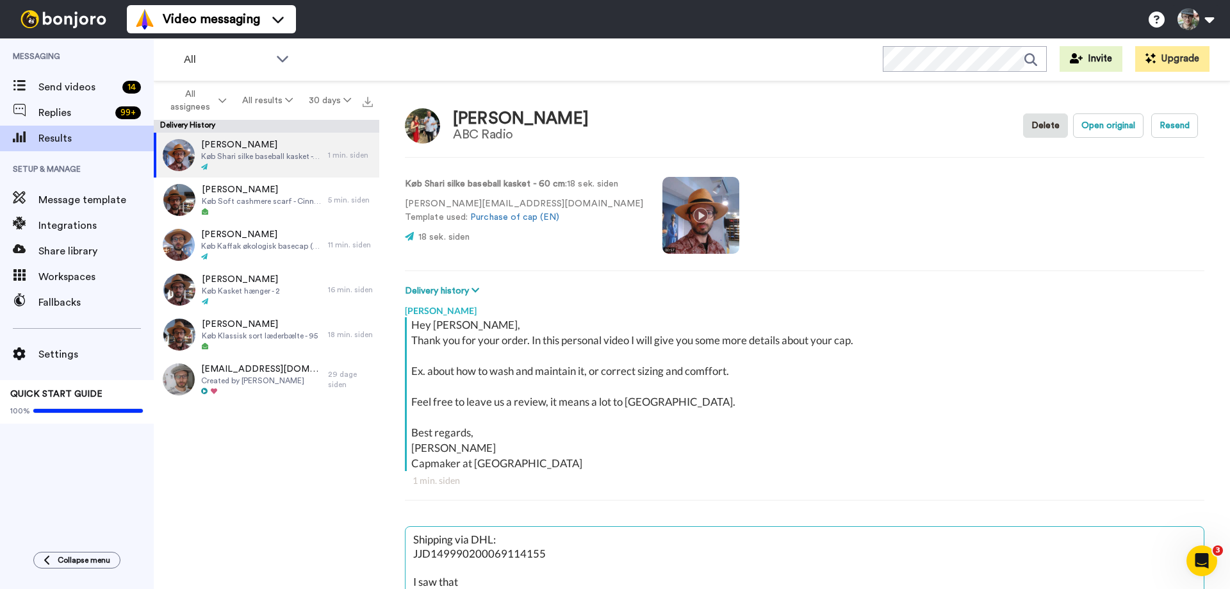
type textarea "x"
type textarea "Shipping via DHL: JJD149990200069114155 I saw that i"
type textarea "x"
type textarea "Shipping via DHL: JJD149990200069114155 I saw that it"
type textarea "x"
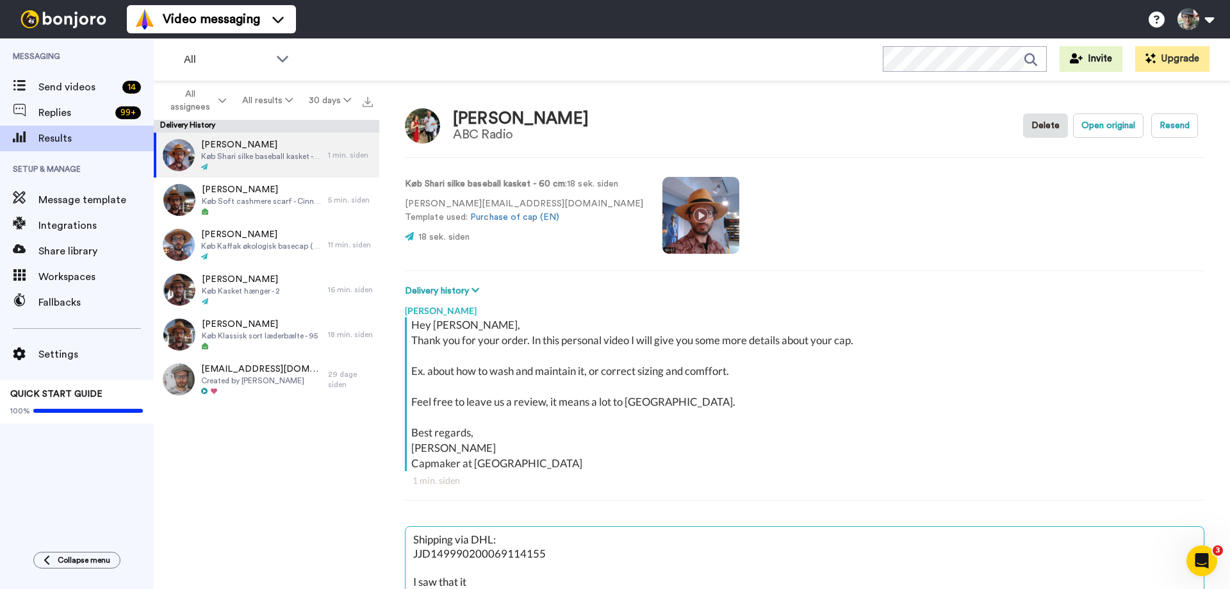
type textarea "Shipping via DHL: JJD149990200069114155 I saw that i"
type textarea "x"
type textarea "Shipping via DHL: JJD149990200069114155 I saw that"
type textarea "x"
type textarea "Shipping via DHL: JJD149990200069114155 I saw that t"
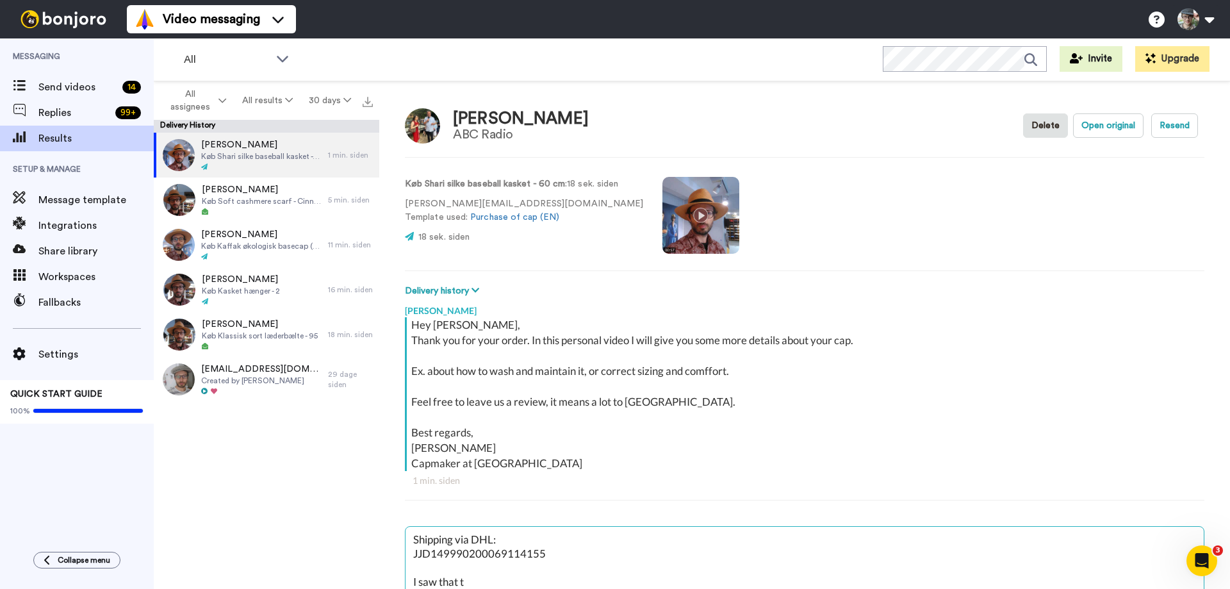
type textarea "x"
type textarea "Shipping via DHL: JJD149990200069114155 I saw that th"
type textarea "x"
type textarea "Shipping via DHL: JJD149990200069114155 I saw that the"
type textarea "x"
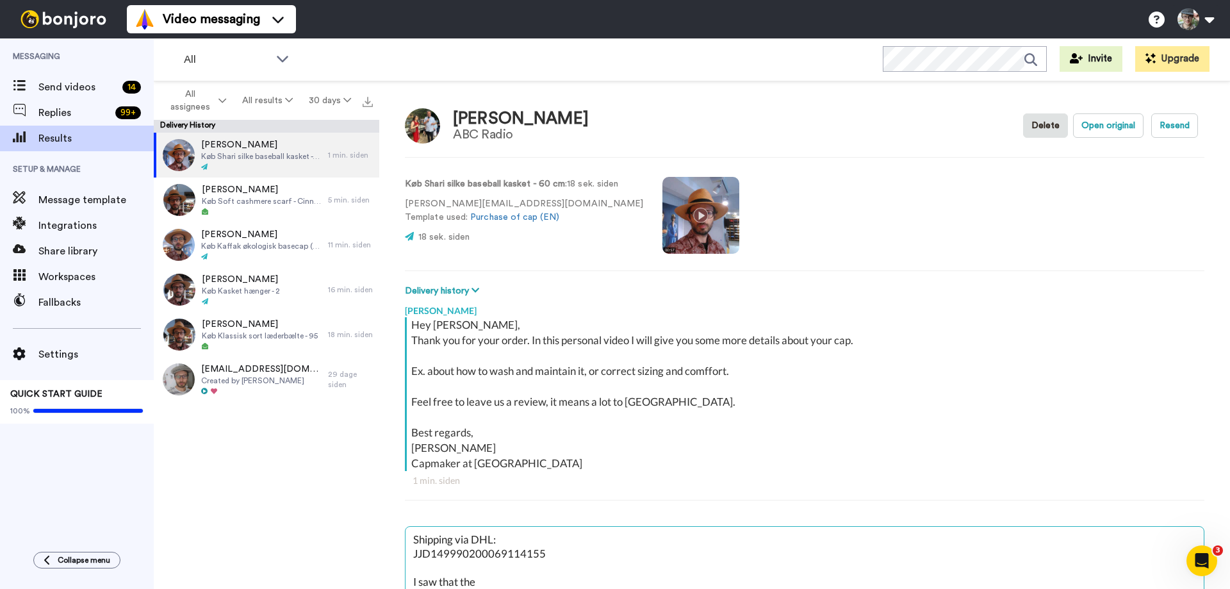
type textarea "Shipping via DHL: JJD149990200069114155 I saw that the"
type textarea "x"
type textarea "Shipping via DHL: JJD149990200069114155 I saw that the c"
type textarea "x"
type textarea "Shipping via DHL: JJD149990200069114155 I saw that the ca"
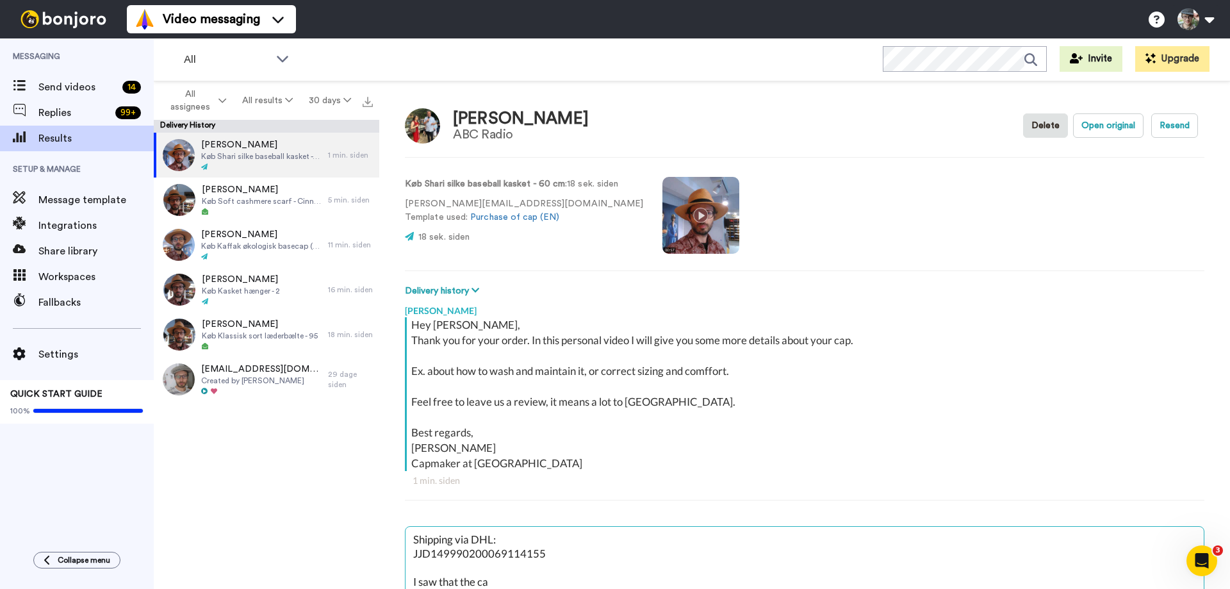
type textarea "x"
type textarea "Shipping via DHL: JJD149990200069114155 I saw that the cap"
type textarea "x"
type textarea "Shipping via DHL: JJD149990200069114155 I saw that the cap c"
type textarea "x"
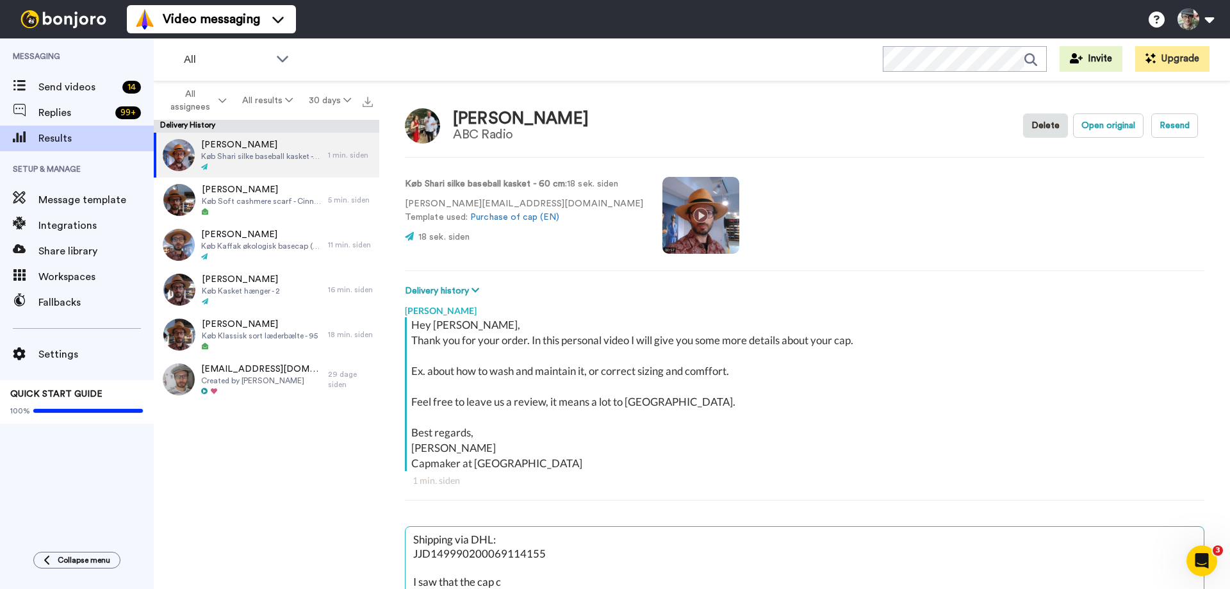
type textarea "Shipping via DHL: JJD149990200069114155 I saw that the cap ca"
type textarea "x"
type textarea "Shipping via DHL: JJD149990200069114155 I saw that the cap cam"
type textarea "x"
type textarea "Shipping via DHL: JJD149990200069114155 I saw that the cap came"
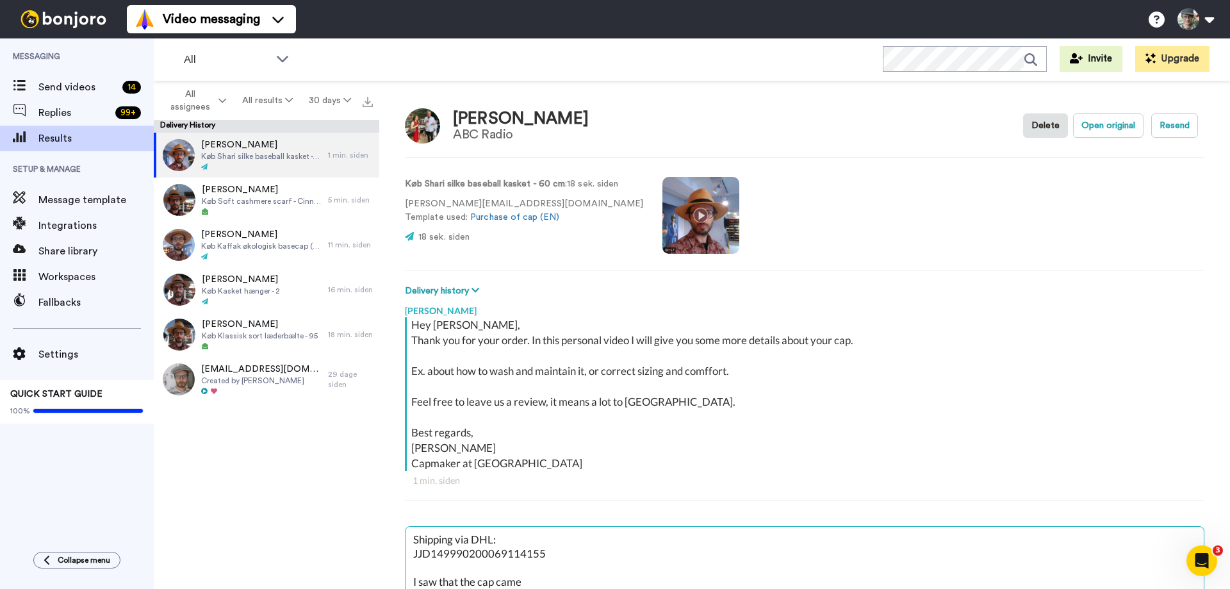
type textarea "x"
type textarea "Shipping via DHL: JJD149990200069114155 I saw that the cap came"
type textarea "x"
type textarea "Shipping via DHL: JJD149990200069114155 I saw that the cap came"
type textarea "x"
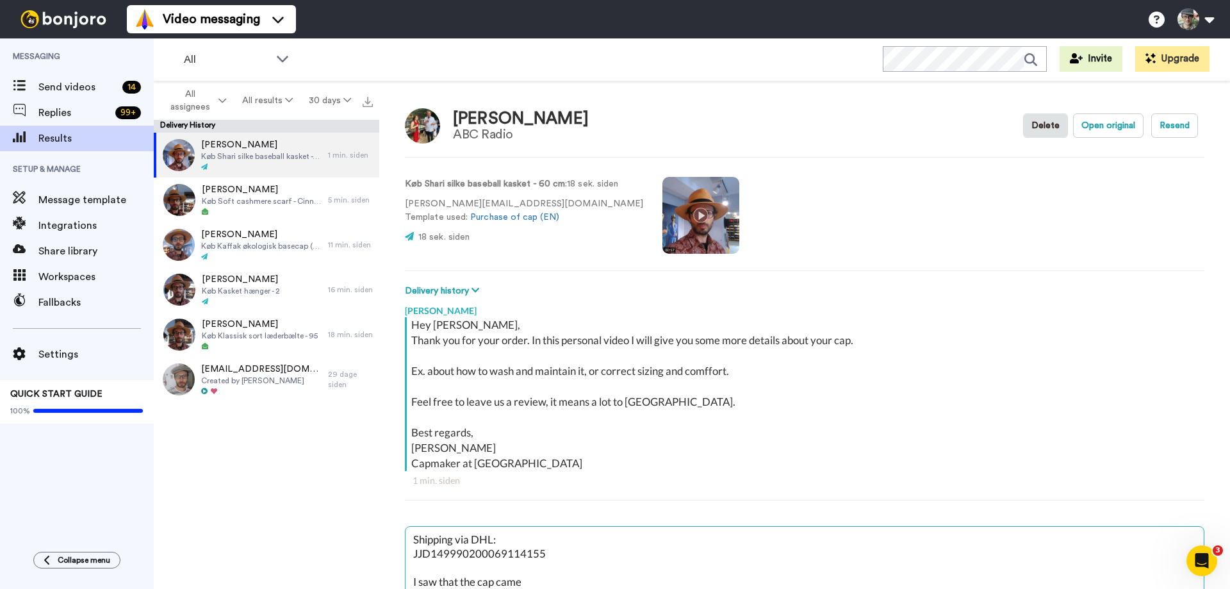
type textarea "Shipping via DHL: JJD149990200069114155 I saw that the cap cam"
type textarea "x"
type textarea "Shipping via DHL: JJD149990200069114155 I saw that the cap ca"
type textarea "x"
type textarea "Shipping via DHL: JJD149990200069114155 I saw that the cap c"
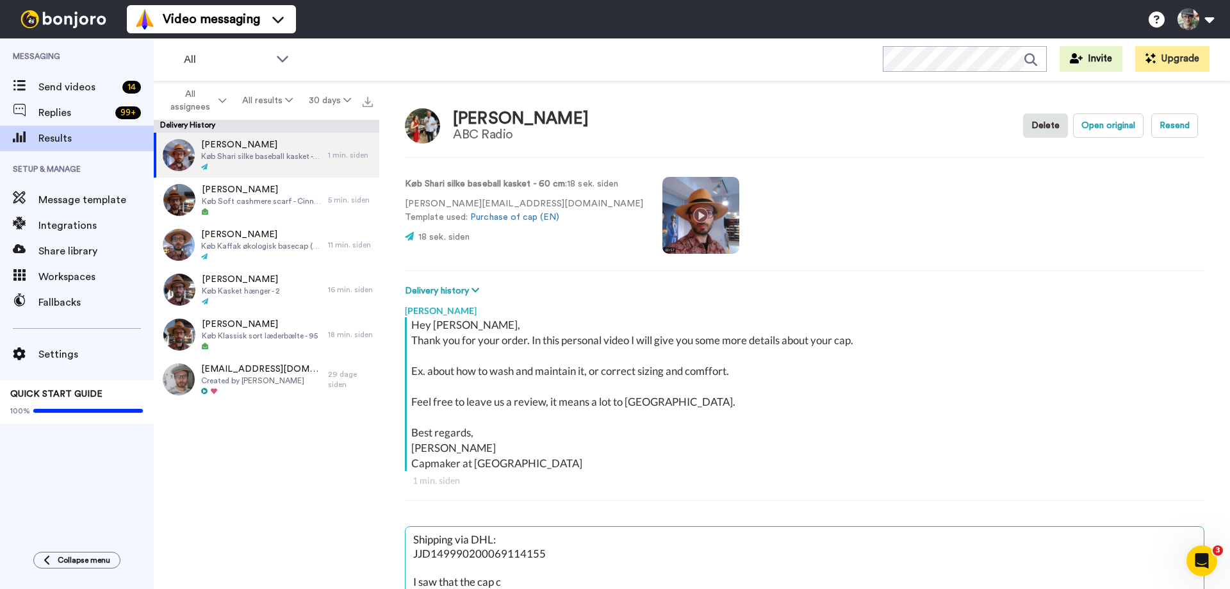
type textarea "x"
type textarea "Shipping via DHL: JJD149990200069114155 I saw that the cap"
type textarea "x"
type textarea "Shipping via DHL: JJD149990200069114155 I saw that the cap a"
type textarea "x"
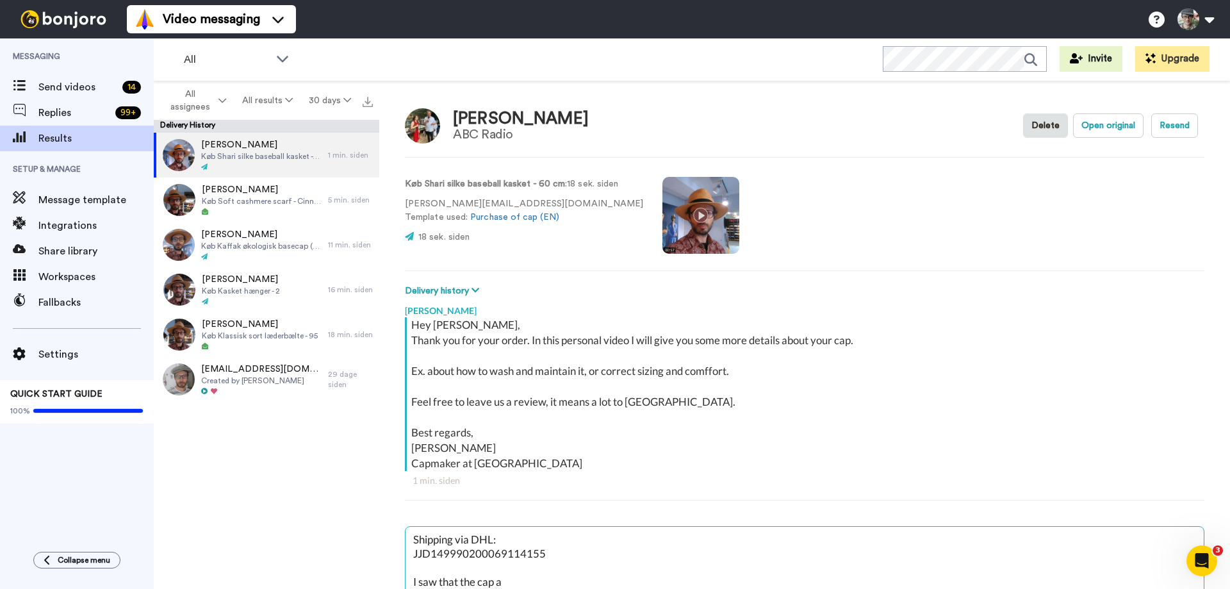
type textarea "Shipping via DHL: JJD149990200069114155 I saw that the cap ar"
type textarea "x"
type textarea "Shipping via DHL: JJD149990200069114155 I saw that the cap arr"
type textarea "x"
type textarea "Shipping via DHL: JJD149990200069114155 I saw that the cap arri"
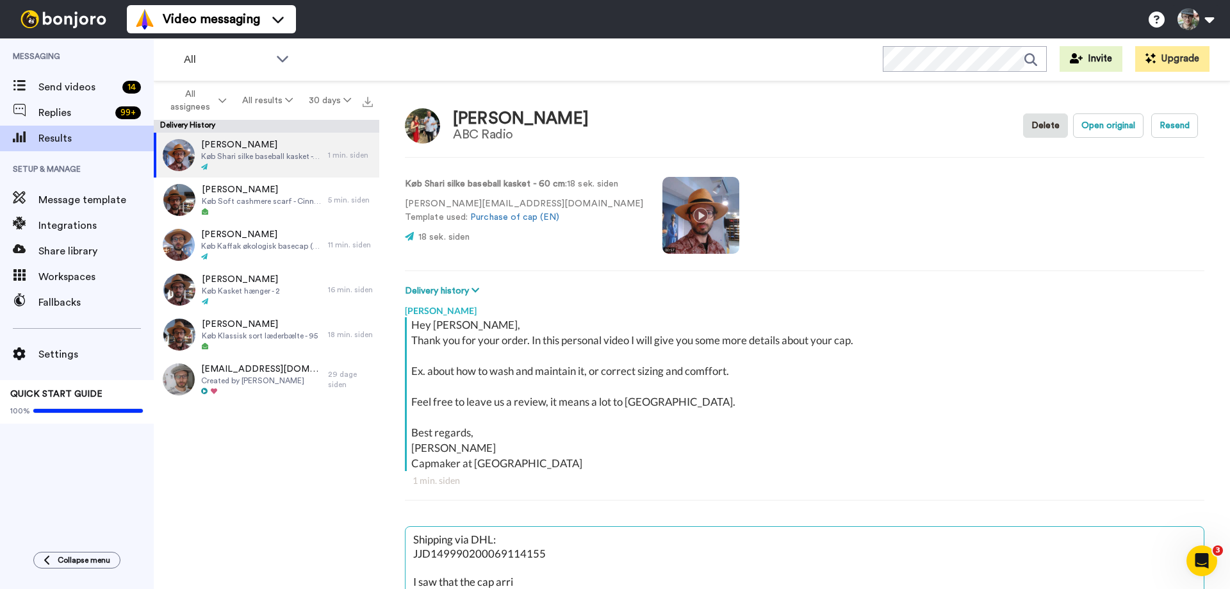
type textarea "x"
type textarea "Shipping via DHL: JJD149990200069114155 I saw that the cap arriv"
type textarea "x"
type textarea "Shipping via DHL: JJD149990200069114155 I saw that the cap arrive"
type textarea "x"
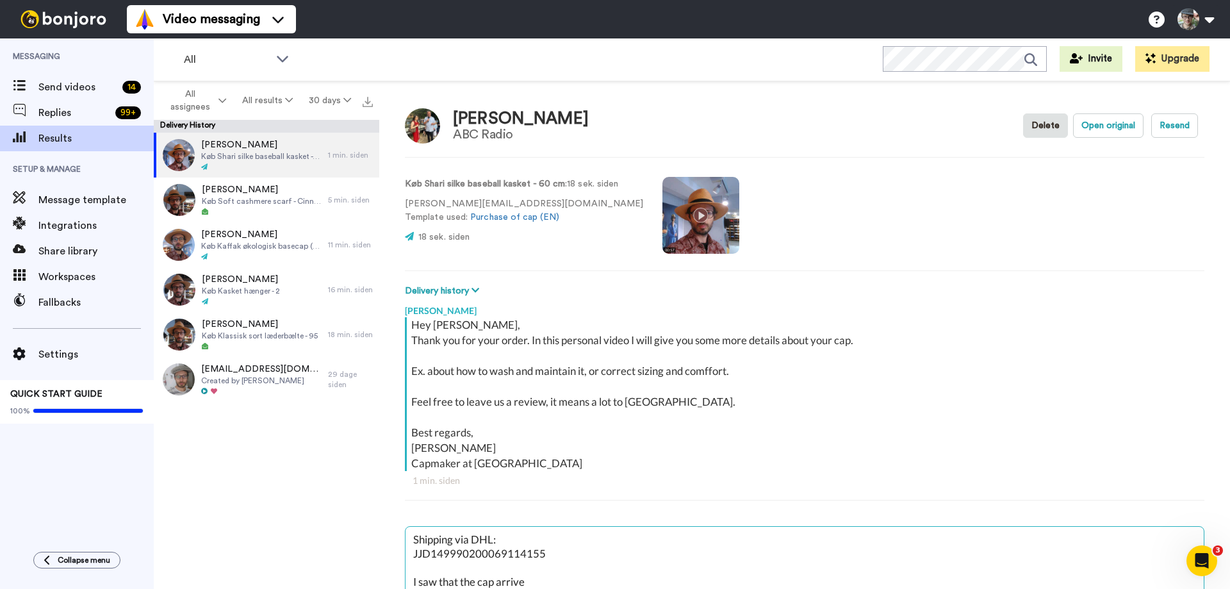
type textarea "Shipping via DHL: JJD149990200069114155 I saw that the cap arrived"
type textarea "x"
type textarea "Shipping via DHL: JJD149990200069114155 I saw that the cap arrived"
type textarea "x"
type textarea "Shipping via DHL: JJD149990200069114155 I saw that the cap arrived i"
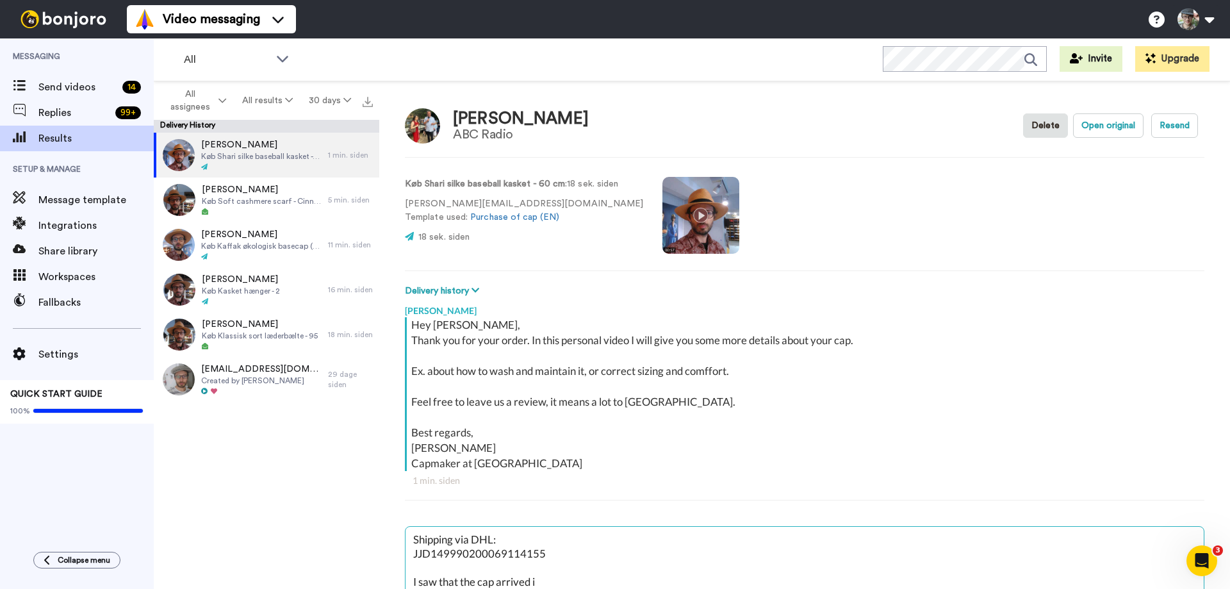
type textarea "x"
type textarea "Shipping via DHL: JJD149990200069114155 I saw that the cap arrived in"
type textarea "x"
type textarea "Shipping via DHL: JJD149990200069114155 I saw that the cap arrived in"
type textarea "x"
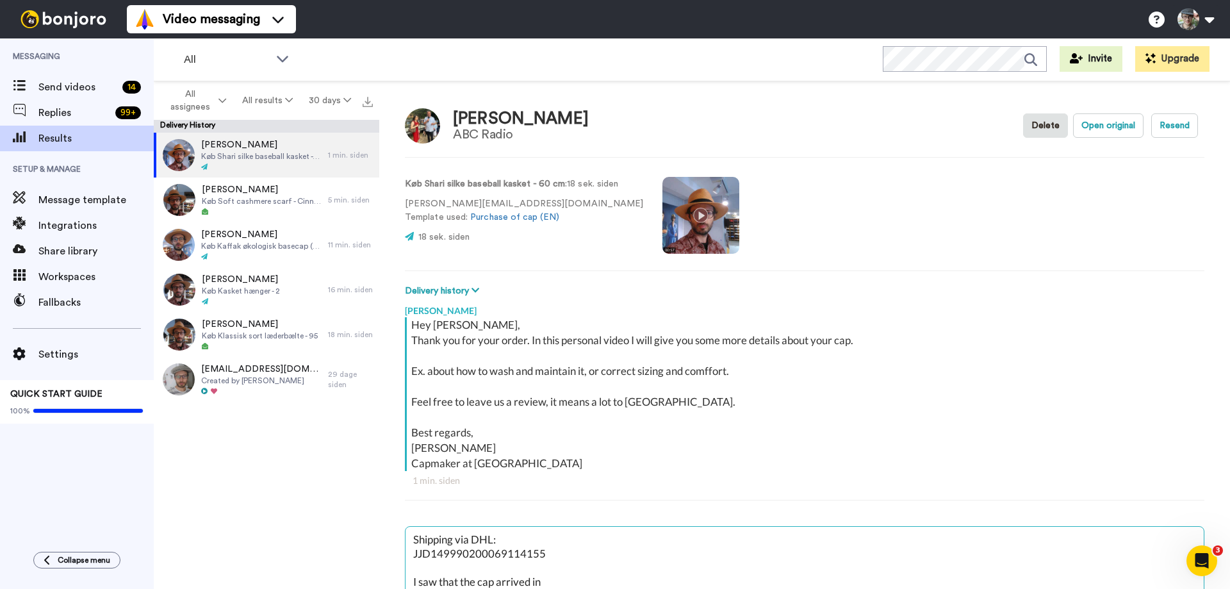
type textarea "Shipping via DHL: JJD149990200069114155 I saw that the cap arrived in y"
type textarea "x"
type textarea "Shipping via DHL: JJD149990200069114155 I saw that the cap arrived in yo"
type textarea "x"
type textarea "Shipping via DHL: JJD149990200069114155 I saw that the cap arrived in you"
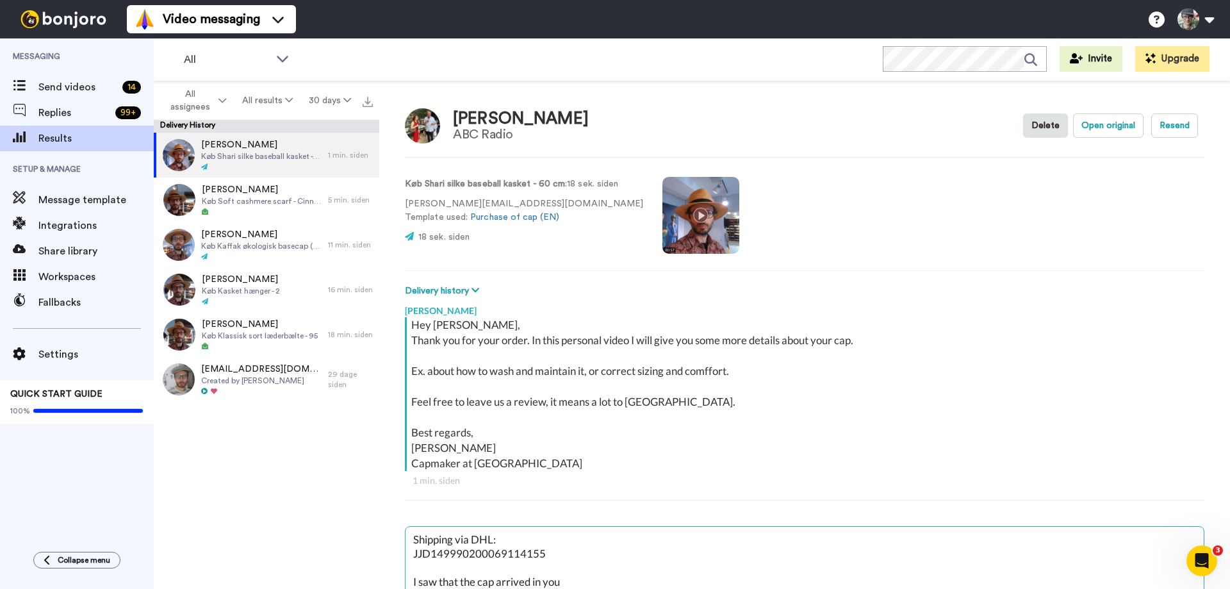
type textarea "x"
type textarea "Shipping via DHL: JJD149990200069114155 I saw that the cap arrived in your"
type textarea "x"
type textarea "Shipping via DHL: JJD149990200069114155 I saw that the cap arrived in your"
type textarea "x"
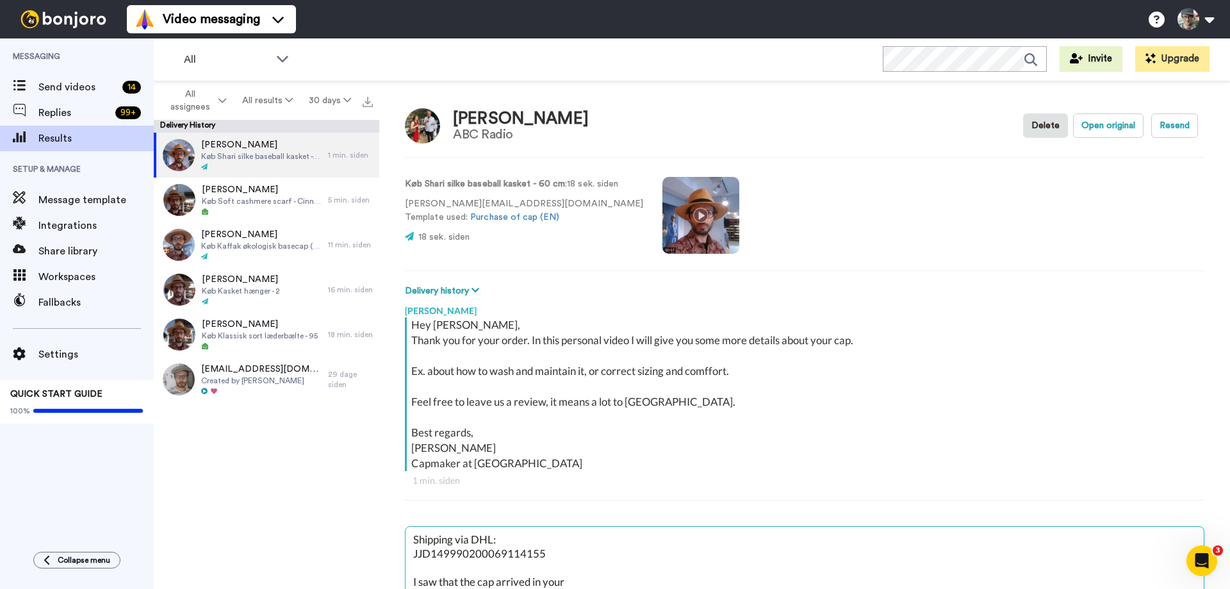
type textarea "Shipping via DHL: JJD149990200069114155 I saw that the cap arrived in your c"
type textarea "x"
type textarea "Shipping via DHL: JJD149990200069114155 I saw that the cap arrived in your co"
type textarea "x"
type textarea "Shipping via DHL: JJD149990200069114155 I saw that the cap arrived in your cou"
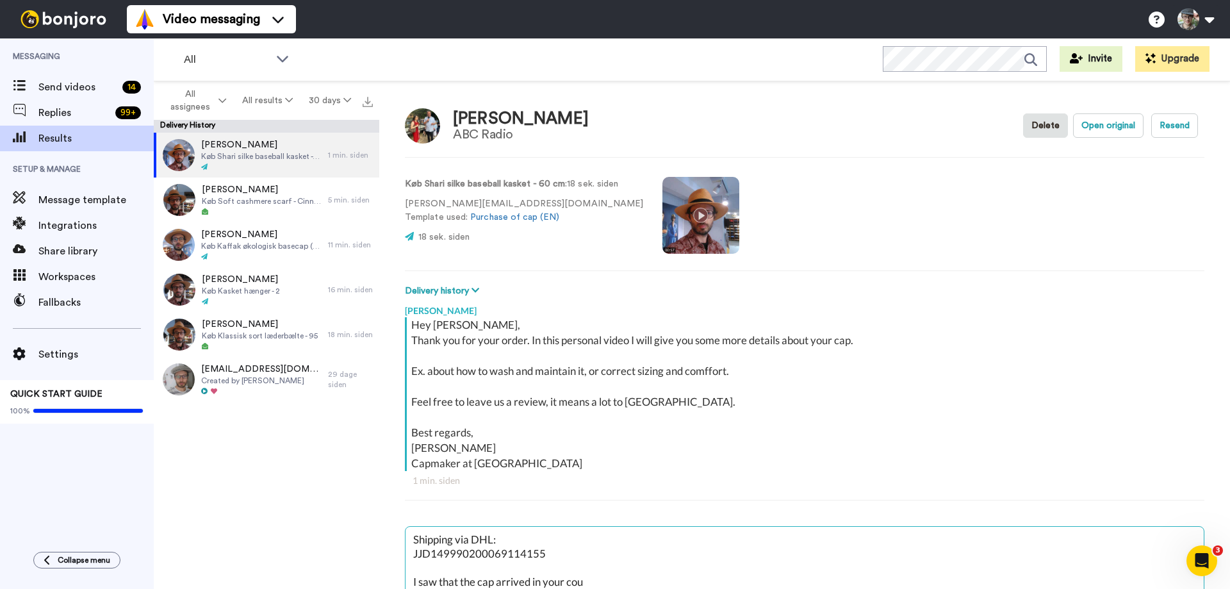
type textarea "x"
type textarea "Shipping via DHL: JJD149990200069114155 I saw that the cap arrived in your coun"
type textarea "x"
type textarea "Shipping via DHL: JJD149990200069114155 I saw that the cap arrived in your [PER…"
type textarea "x"
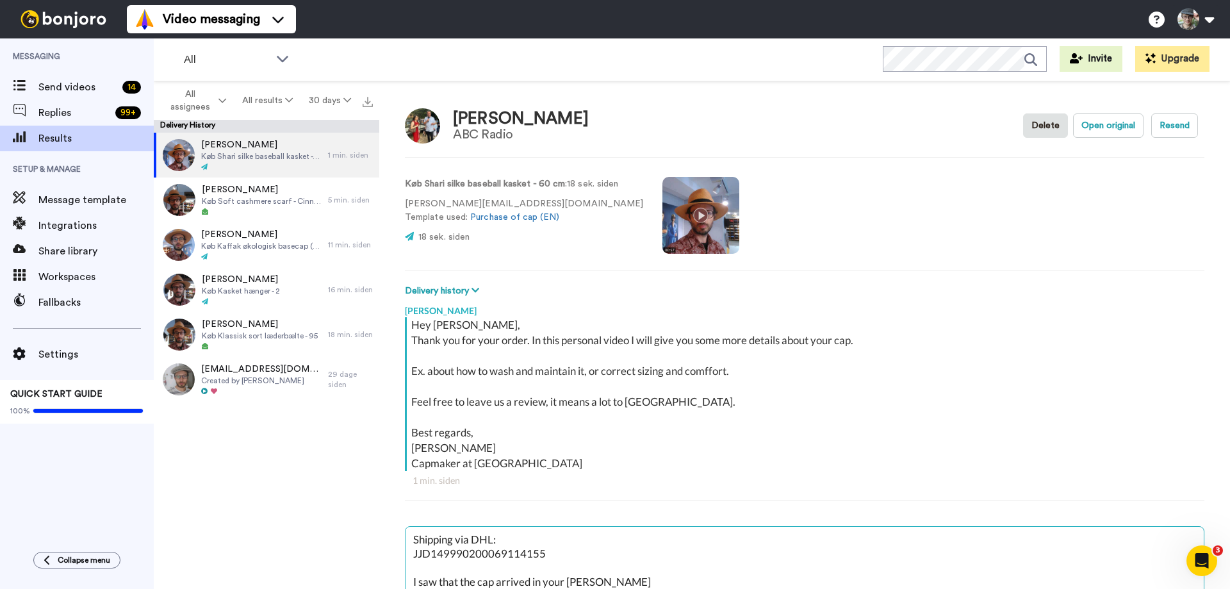
type textarea "Shipping via DHL: JJD149990200069114155 I saw that the cap arrived in your coun"
type textarea "x"
type textarea "Shipping via DHL: JJD149990200069114155 I saw that the cap arrived in your count"
type textarea "x"
type textarea "Shipping via DHL: JJD149990200069114155 I saw that the cap arrived in your coun…"
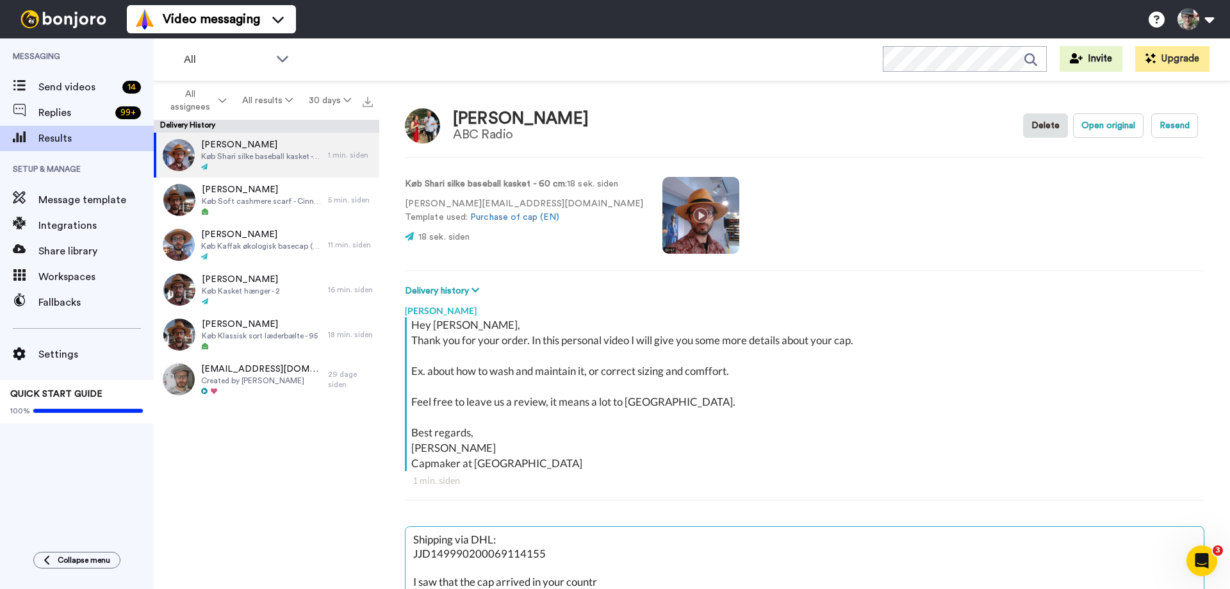
type textarea "x"
type textarea "Shipping via DHL: JJD149990200069114155 I saw that the cap arrived in your coun…"
type textarea "x"
type textarea "Shipping via DHL: JJD149990200069114155 I saw that the cap arrived in your coun…"
type textarea "x"
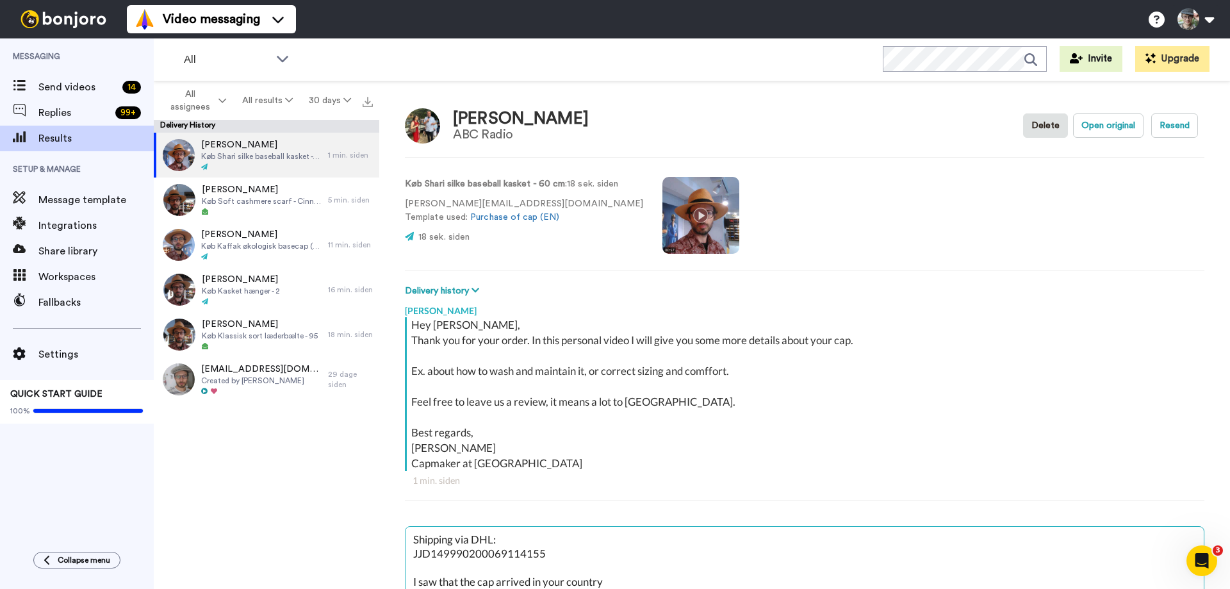
type textarea "Shipping via DHL: JJD149990200069114155 I saw that the cap arrived in your coun…"
type textarea "x"
type textarea "Shipping via DHL: JJD149990200069114155 I saw that the cap arrived in your coun…"
type textarea "x"
type textarea "Shipping via DHL: JJD149990200069114155 I saw that the cap arrived in your coun…"
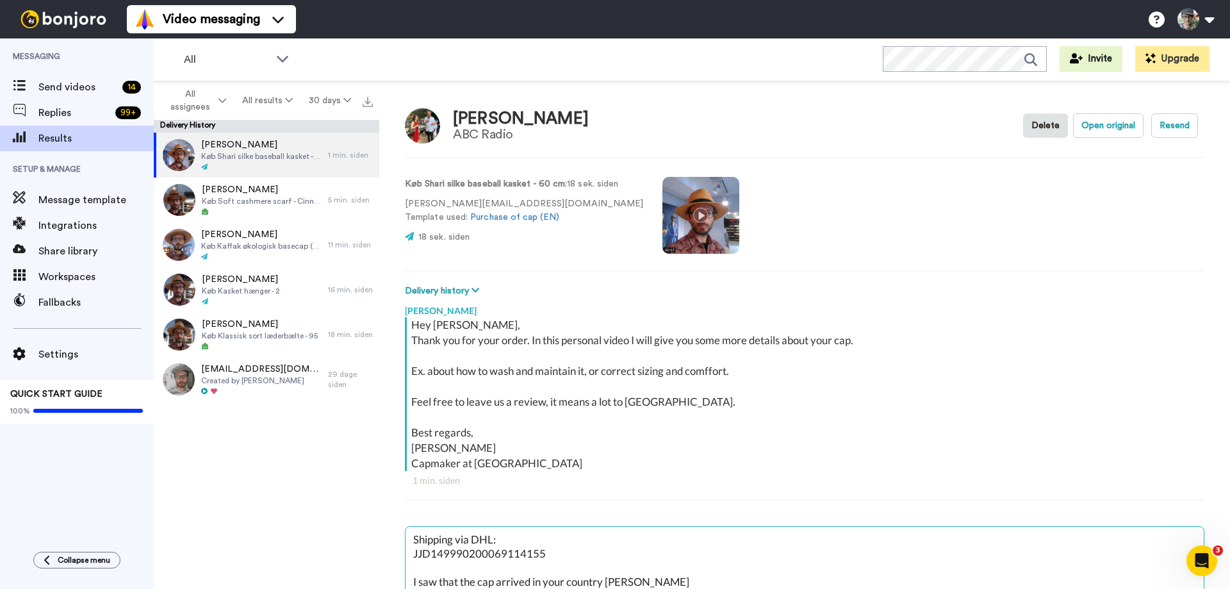
type textarea "x"
type textarea "Shipping via DHL: JJD149990200069114155 I saw that the cap arrived in your coun…"
type textarea "x"
type textarea "Shipping via DHL: JJD149990200069114155 I saw that the cap arrived in your coun…"
type textarea "x"
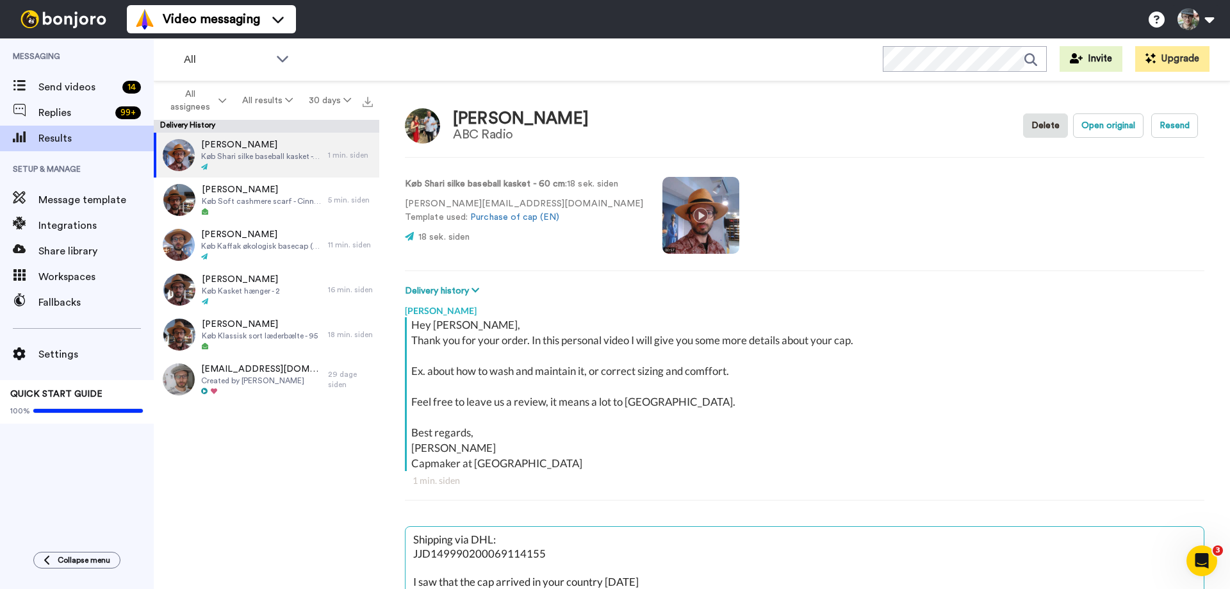
type textarea "Shipping via DHL: JJD149990200069114155 I saw that the cap arrived in your coun…"
type textarea "x"
type textarea "Shipping via DHL: JJD149990200069114155 I saw that the cap arrived in your coun…"
type textarea "x"
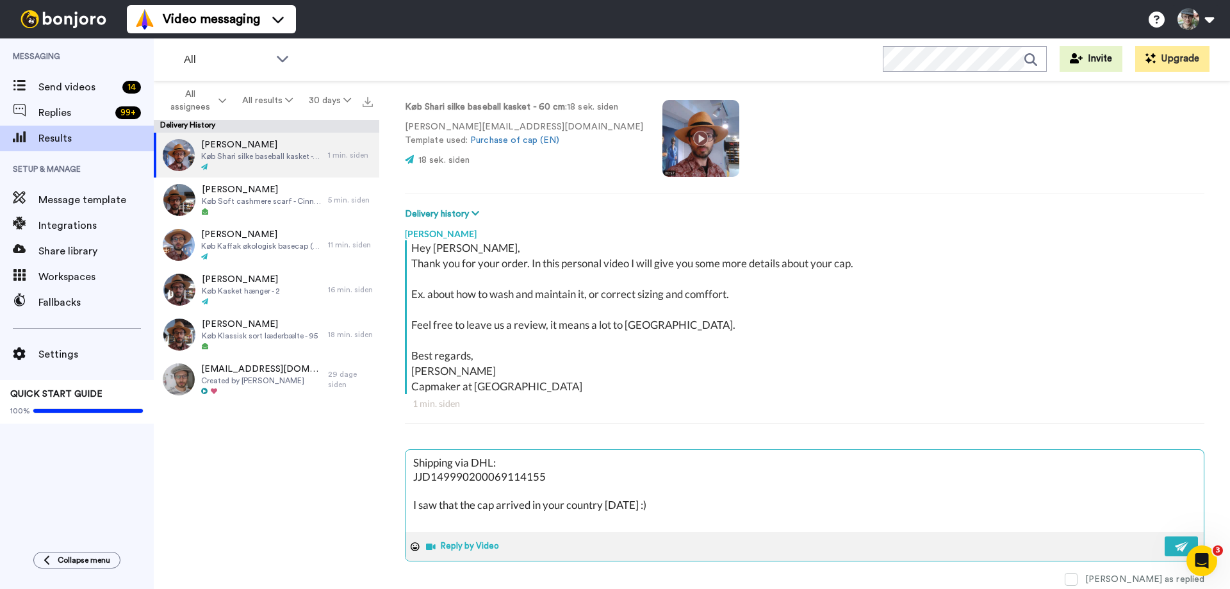
scroll to position [114, 0]
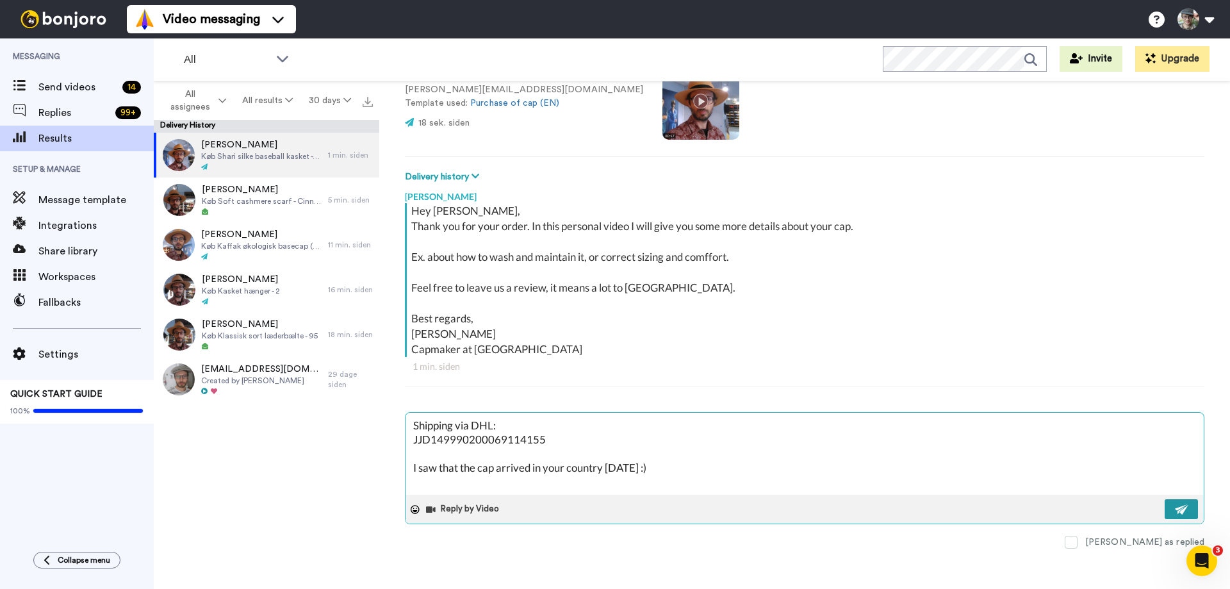
type textarea "Shipping via DHL: JJD149990200069114155 I saw that the cap arrived in your coun…"
click at [1192, 509] on button at bounding box center [1181, 509] width 33 height 20
type textarea "x"
